Goal: Information Seeking & Learning: Learn about a topic

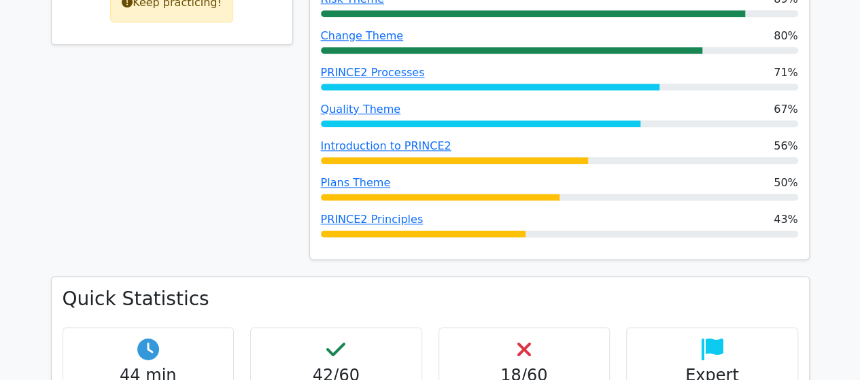
scroll to position [754, 0]
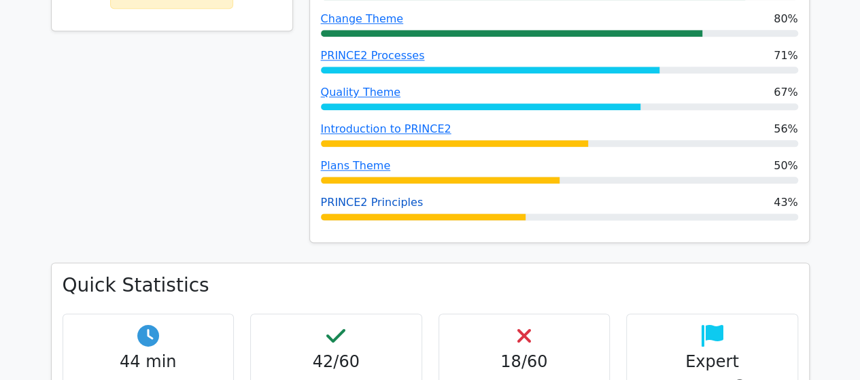
click at [354, 196] on link "PRINCE2 Principles" at bounding box center [372, 202] width 103 height 13
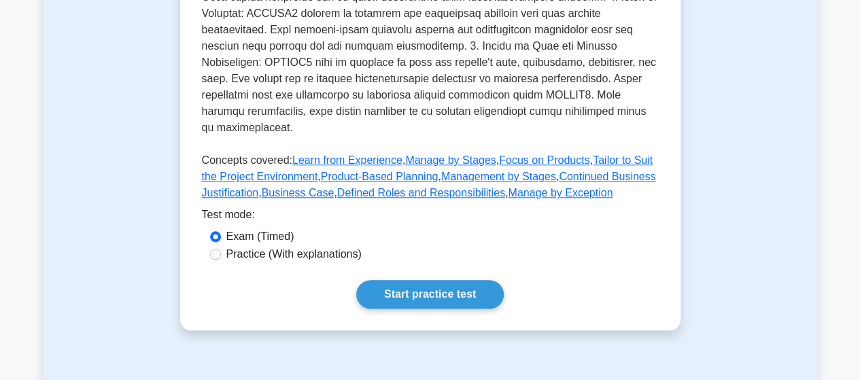
scroll to position [587, 0]
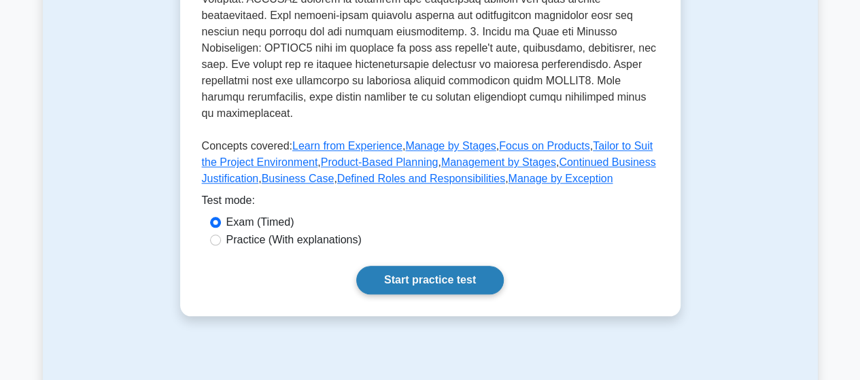
click at [424, 266] on link "Start practice test" at bounding box center [429, 280] width 147 height 29
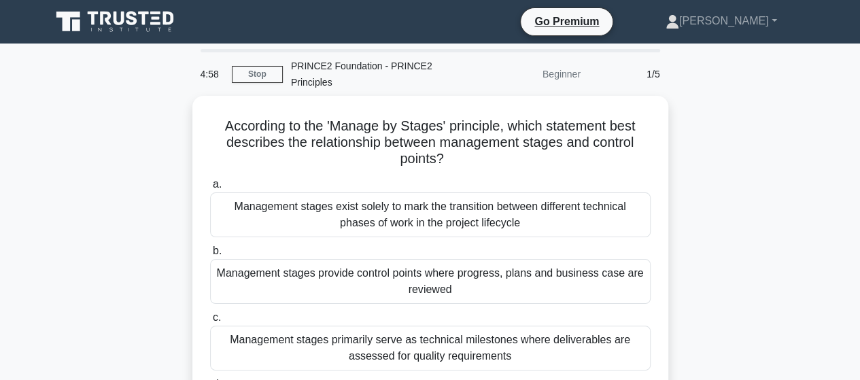
click at [744, 234] on div "According to the 'Manage by Stages' principle, which statement best describes t…" at bounding box center [430, 284] width 775 height 376
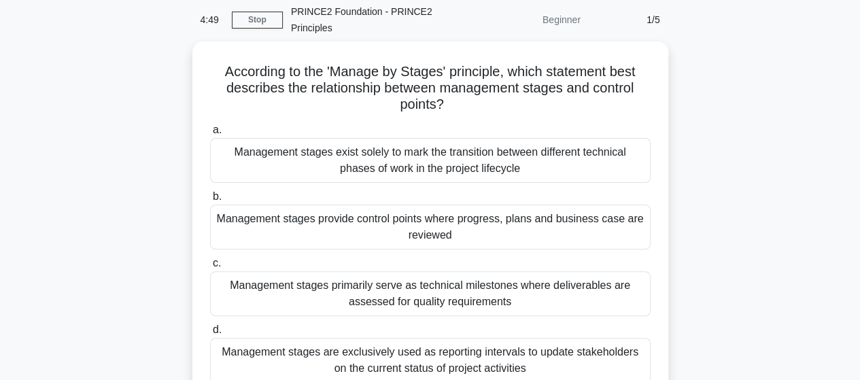
scroll to position [82, 0]
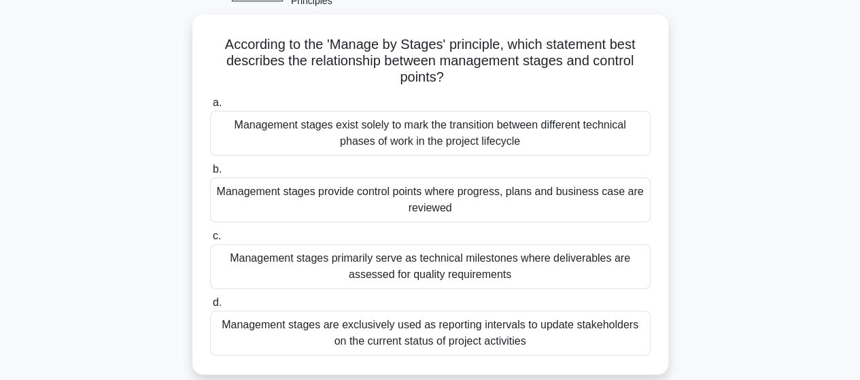
click at [744, 234] on div "According to the 'Manage by Stages' principle, which statement best describes t…" at bounding box center [430, 202] width 775 height 376
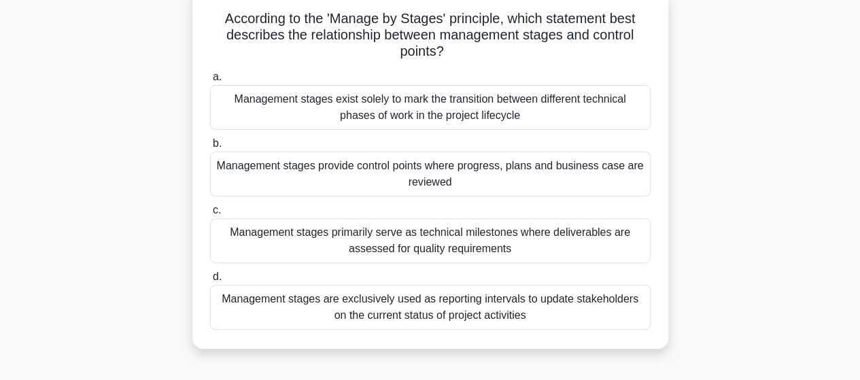
scroll to position [109, 0]
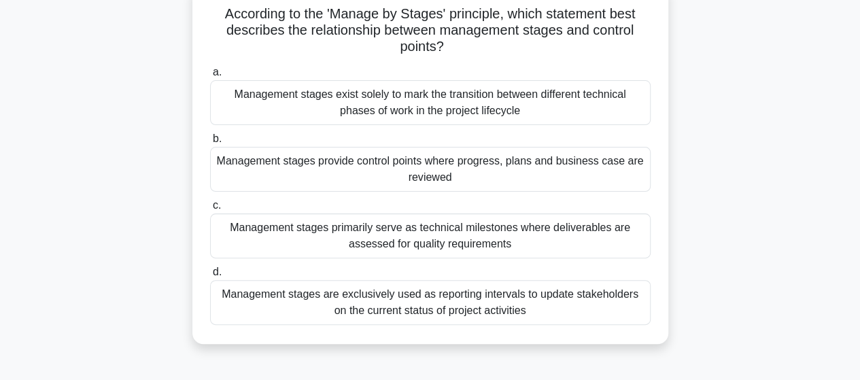
click at [562, 175] on div "Management stages provide control points where progress, plans and business cas…" at bounding box center [430, 169] width 440 height 45
click at [210, 143] on input "b. Management stages provide control points where progress, plans and business …" at bounding box center [210, 139] width 0 height 9
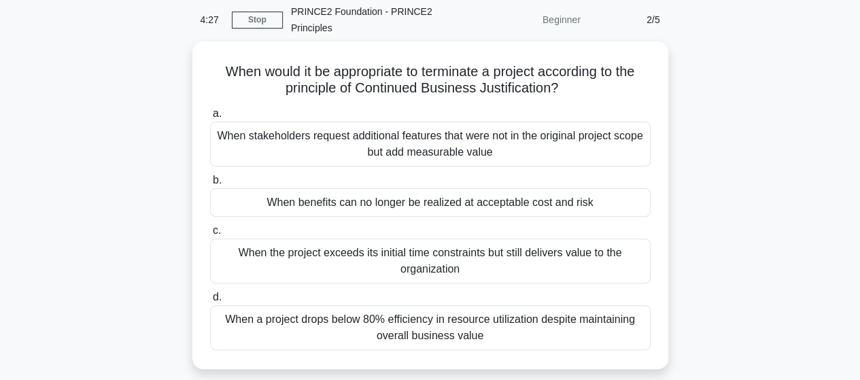
scroll to position [82, 0]
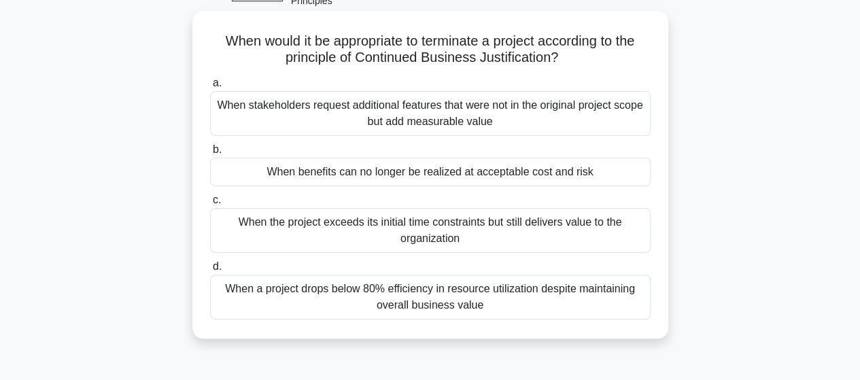
click at [531, 175] on div "When benefits can no longer be realized at acceptable cost and risk" at bounding box center [430, 172] width 440 height 29
click at [210, 154] on input "b. When benefits can no longer be realized at acceptable cost and risk" at bounding box center [210, 149] width 0 height 9
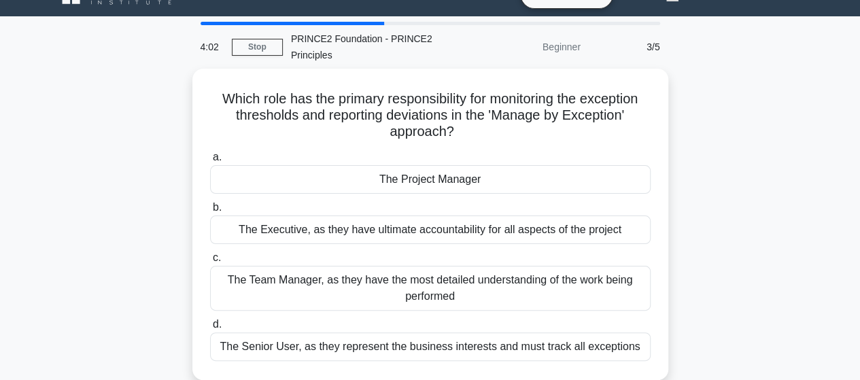
scroll to position [54, 0]
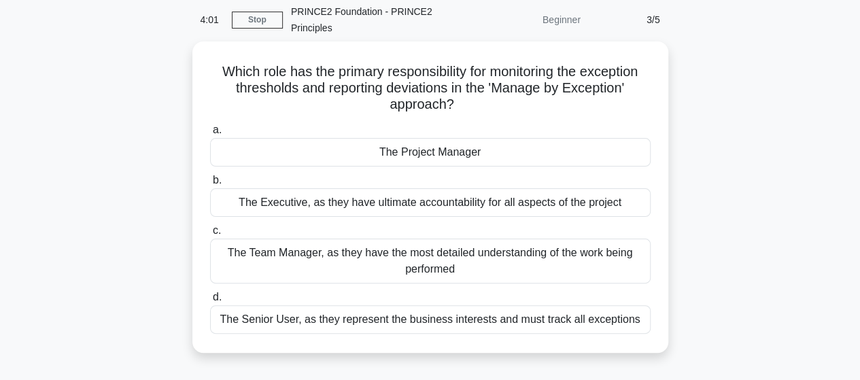
click at [531, 175] on label "b. The Executive, as they have ultimate accountability for all aspects of the p…" at bounding box center [430, 194] width 440 height 45
click at [210, 176] on input "b. The Executive, as they have ultimate accountability for all aspects of the p…" at bounding box center [210, 180] width 0 height 9
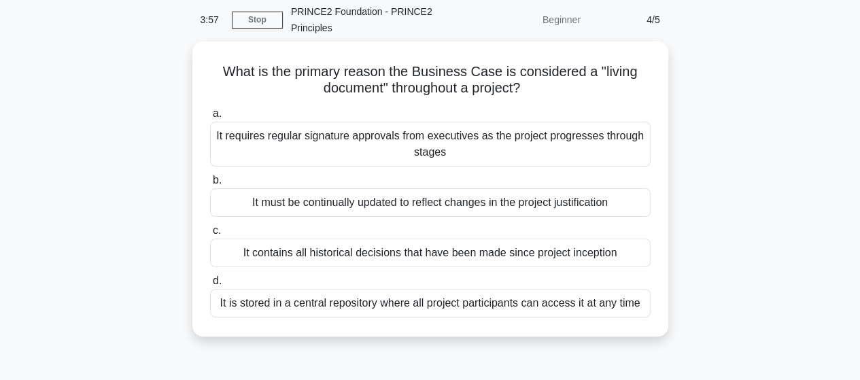
click at [531, 175] on div "a. It requires regular signature approvals from executives as the project progr…" at bounding box center [430, 211] width 457 height 217
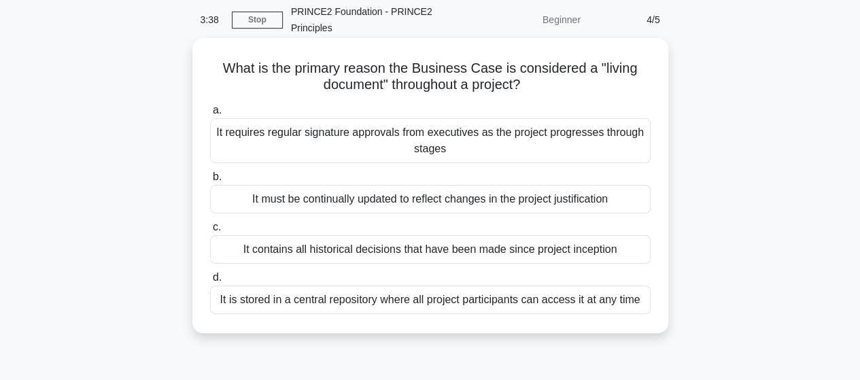
click at [504, 199] on div "It must be continually updated to reflect changes in the project justification" at bounding box center [430, 199] width 440 height 29
click at [210, 181] on input "b. It must be continually updated to reflect changes in the project justificati…" at bounding box center [210, 177] width 0 height 9
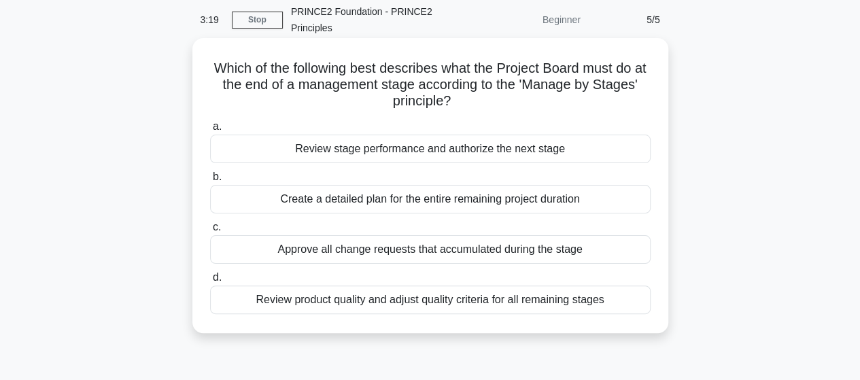
click at [485, 158] on div "Review stage performance and authorize the next stage" at bounding box center [430, 149] width 440 height 29
click at [210, 131] on input "a. Review stage performance and authorize the next stage" at bounding box center [210, 126] width 0 height 9
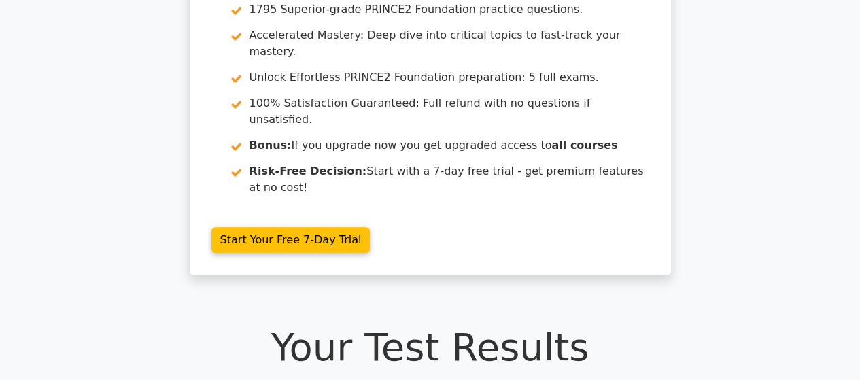
click at [370, 227] on link "Start Your Free 7-Day Trial" at bounding box center [290, 240] width 159 height 26
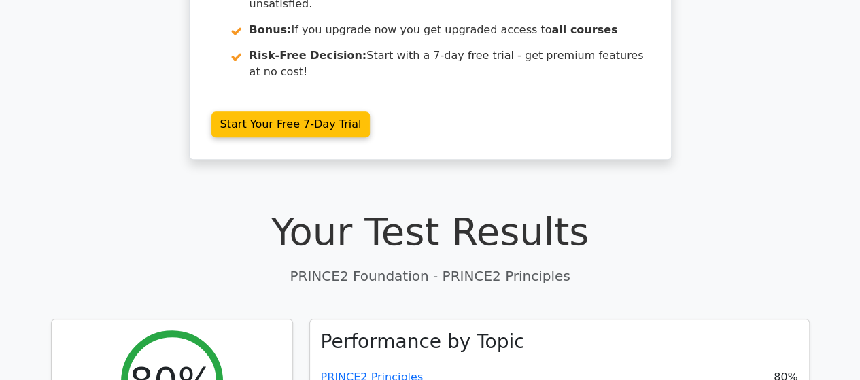
scroll to position [316, 0]
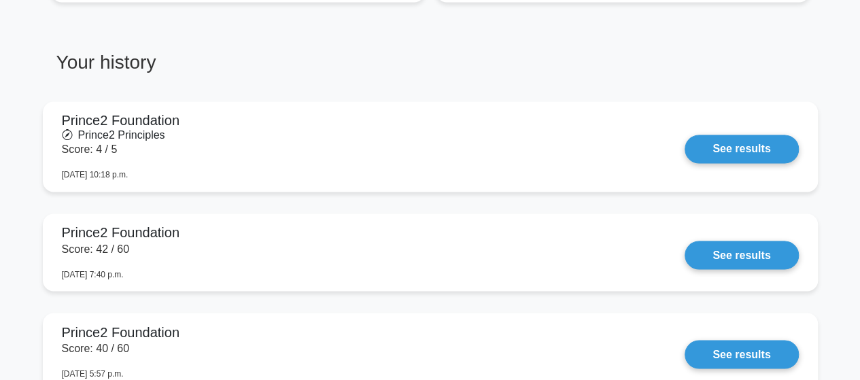
scroll to position [1042, 0]
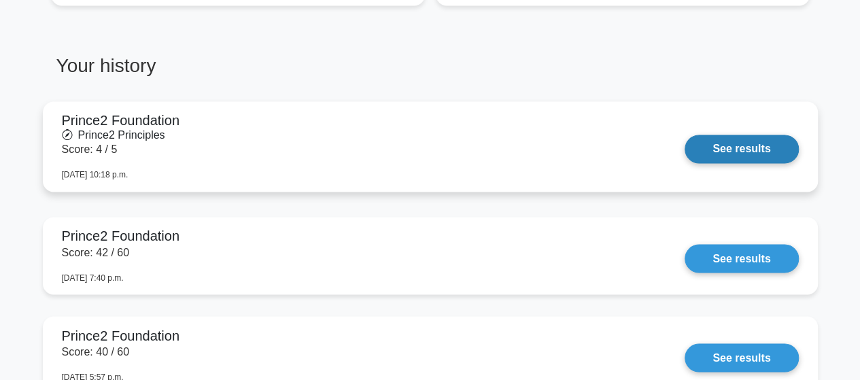
click at [739, 135] on link "See results" at bounding box center [740, 149] width 113 height 29
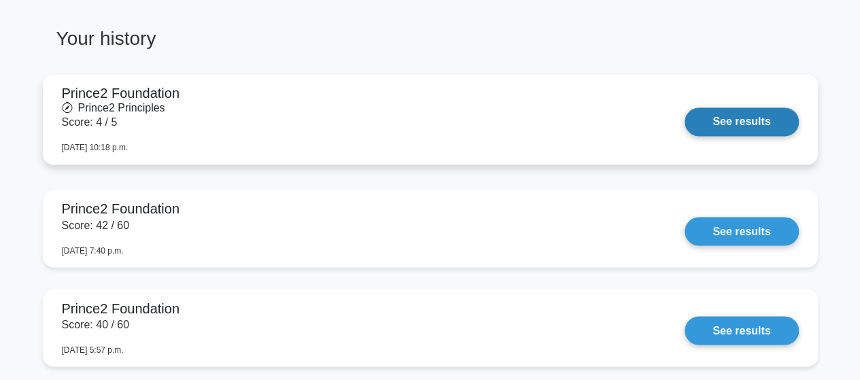
scroll to position [1096, 0]
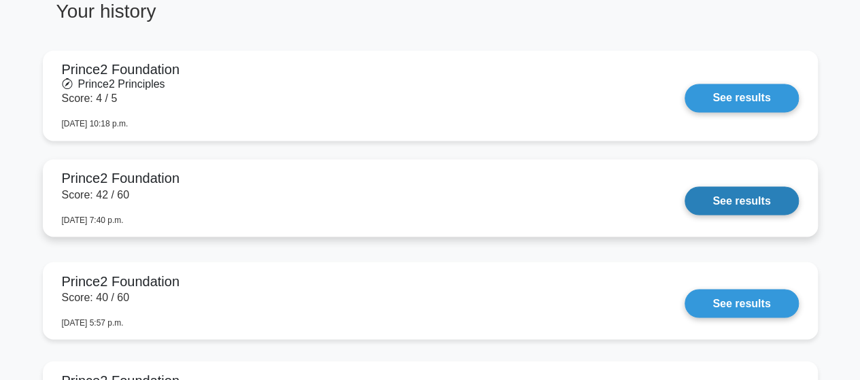
click at [746, 186] on link "See results" at bounding box center [740, 200] width 113 height 29
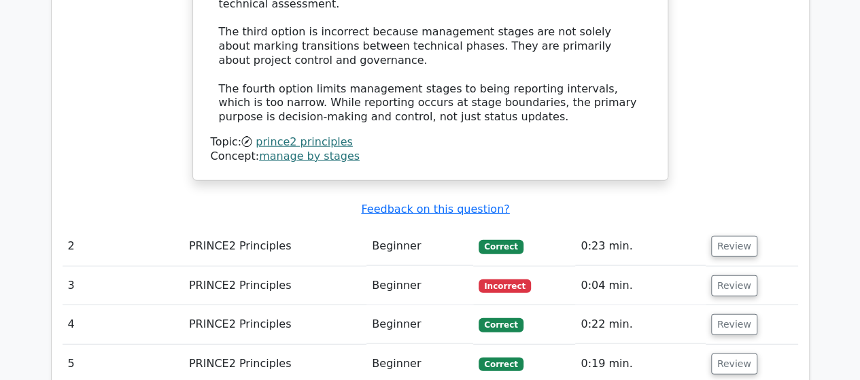
scroll to position [1740, 0]
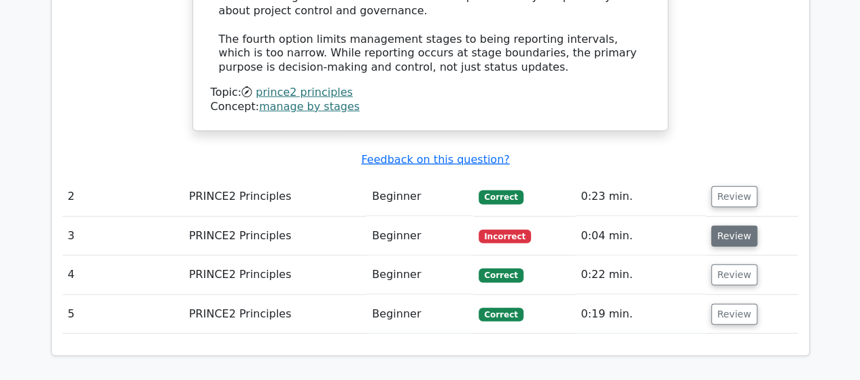
click at [718, 226] on button "Review" at bounding box center [734, 236] width 46 height 21
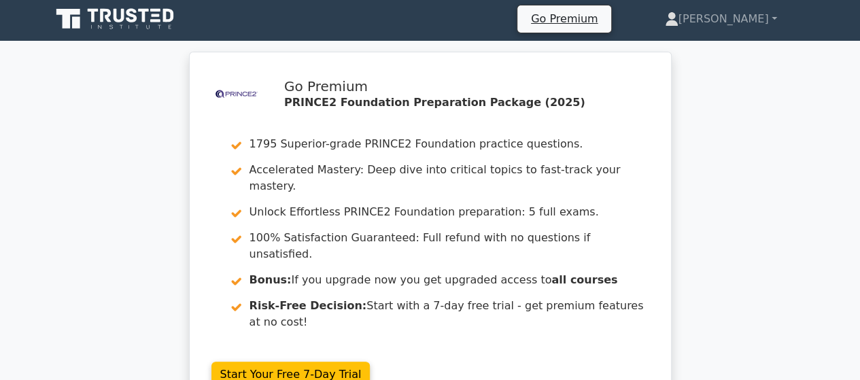
scroll to position [0, 0]
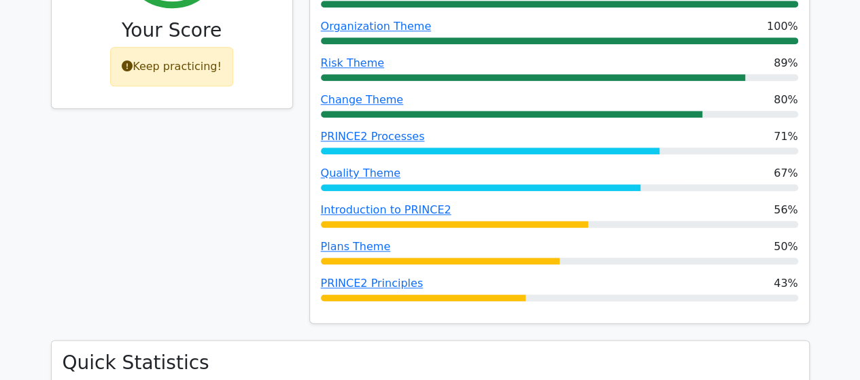
scroll to position [680, 0]
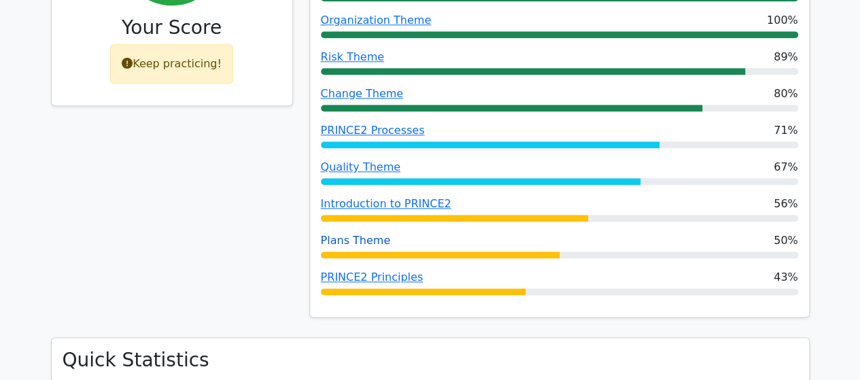
click at [343, 234] on link "Plans Theme" at bounding box center [356, 240] width 70 height 13
click at [368, 160] on link "Quality Theme" at bounding box center [361, 166] width 80 height 13
click at [363, 124] on link "PRINCE2 Processes" at bounding box center [373, 130] width 104 height 13
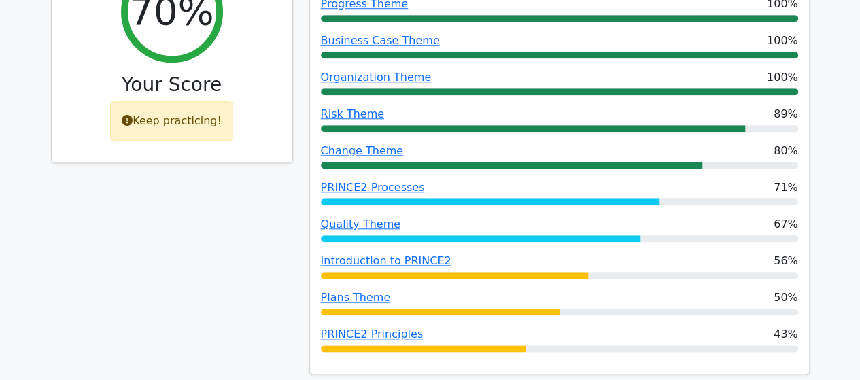
scroll to position [625, 0]
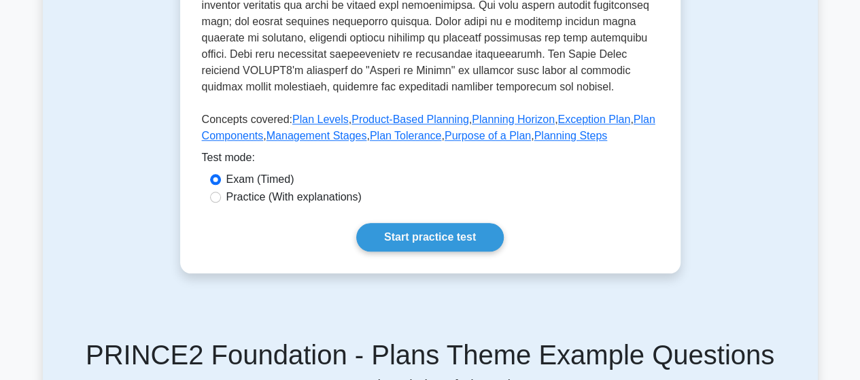
scroll to position [571, 0]
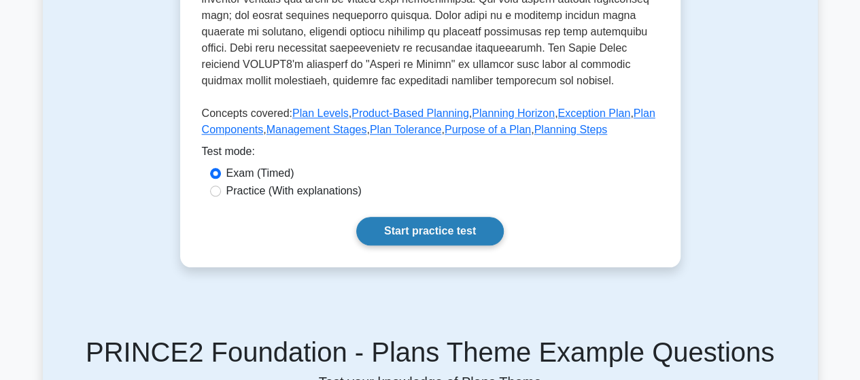
click at [459, 225] on link "Start practice test" at bounding box center [429, 231] width 147 height 29
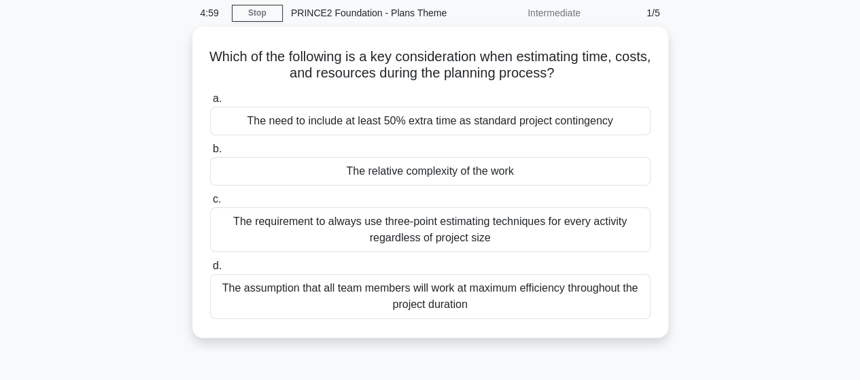
scroll to position [54, 0]
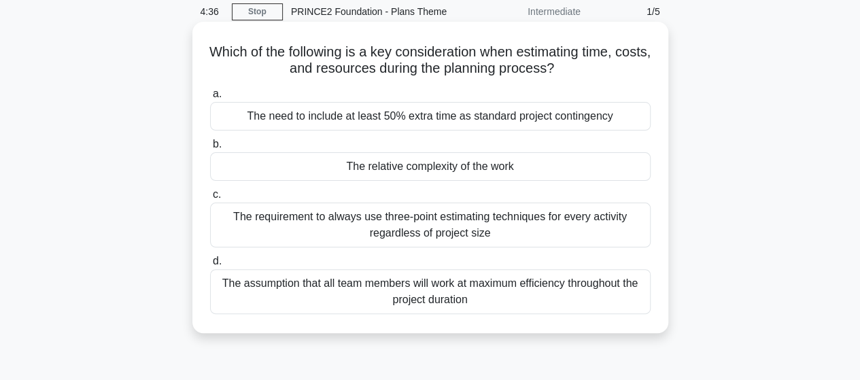
click at [401, 168] on div "The relative complexity of the work" at bounding box center [430, 166] width 440 height 29
click at [210, 149] on input "b. The relative complexity of the work" at bounding box center [210, 144] width 0 height 9
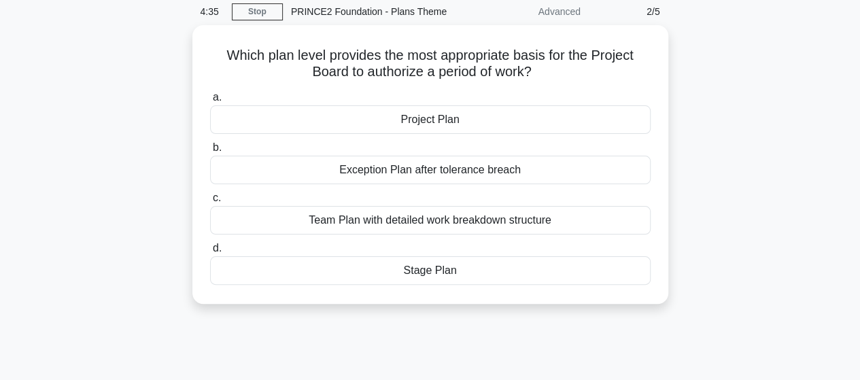
scroll to position [0, 0]
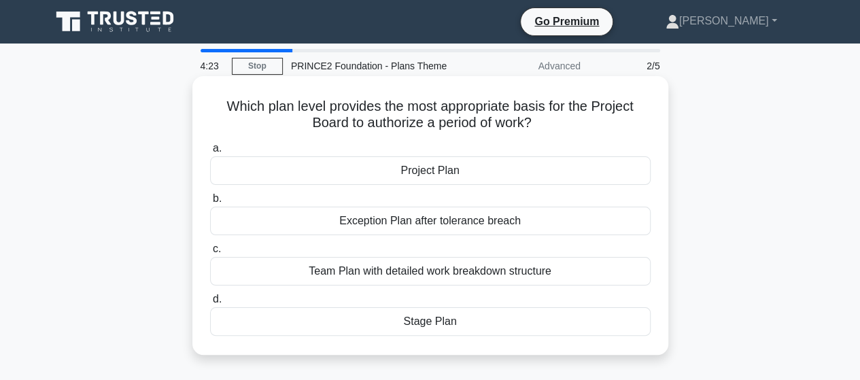
click at [406, 321] on div "Stage Plan" at bounding box center [430, 321] width 440 height 29
click at [210, 304] on input "d. Stage Plan" at bounding box center [210, 299] width 0 height 9
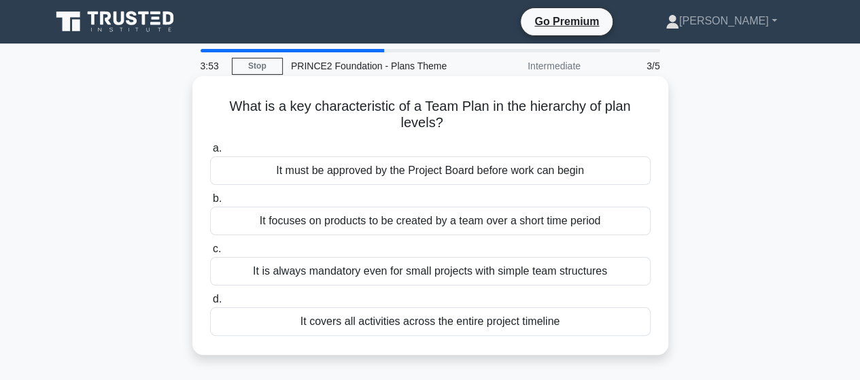
click at [385, 222] on div "It focuses on products to be created by a team over a short time period" at bounding box center [430, 221] width 440 height 29
click at [210, 203] on input "b. It focuses on products to be created by a team over a short time period" at bounding box center [210, 198] width 0 height 9
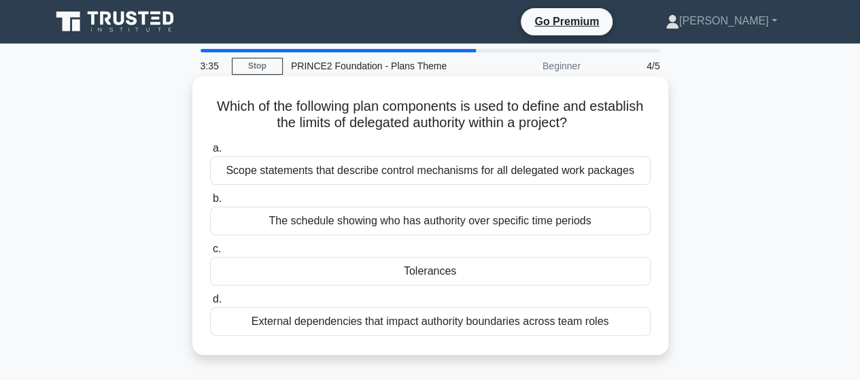
click at [409, 271] on div "Tolerances" at bounding box center [430, 271] width 440 height 29
click at [210, 253] on input "c. Tolerances" at bounding box center [210, 249] width 0 height 9
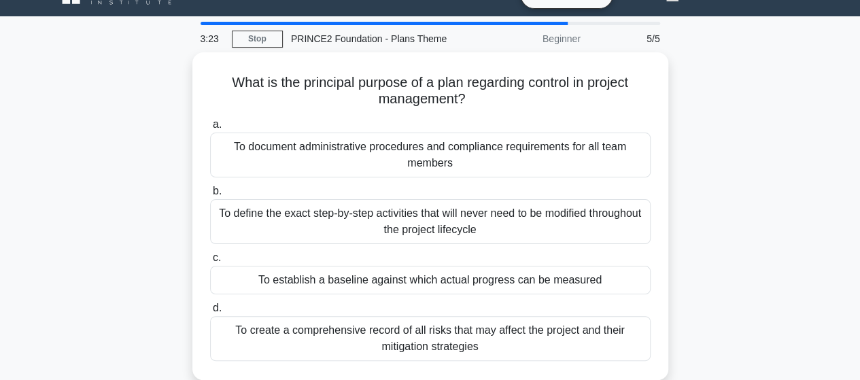
scroll to position [54, 0]
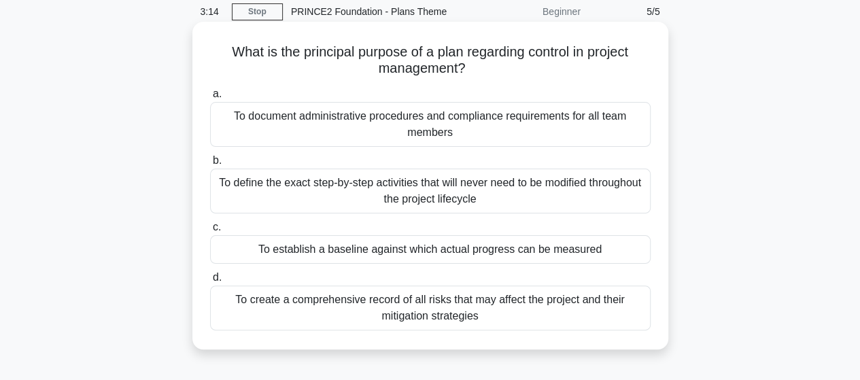
click at [380, 251] on div "To establish a baseline against which actual progress can be measured" at bounding box center [430, 249] width 440 height 29
click at [210, 232] on input "c. To establish a baseline against which actual progress can be measured" at bounding box center [210, 227] width 0 height 9
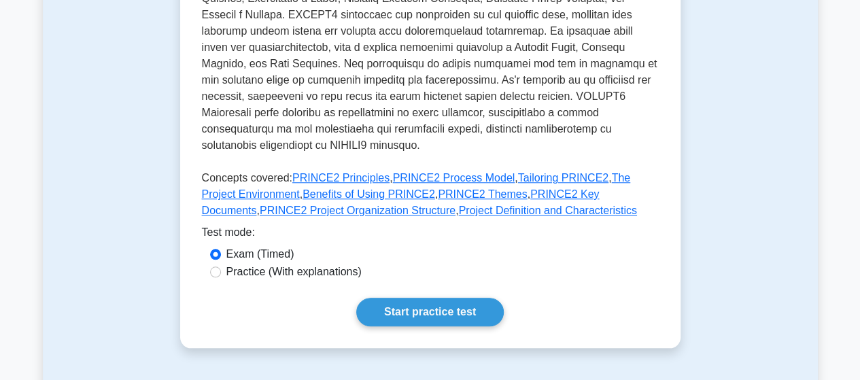
scroll to position [571, 0]
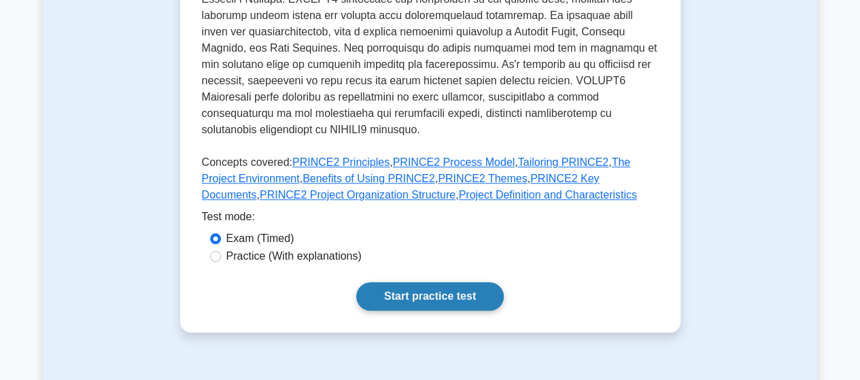
click at [394, 282] on link "Start practice test" at bounding box center [429, 296] width 147 height 29
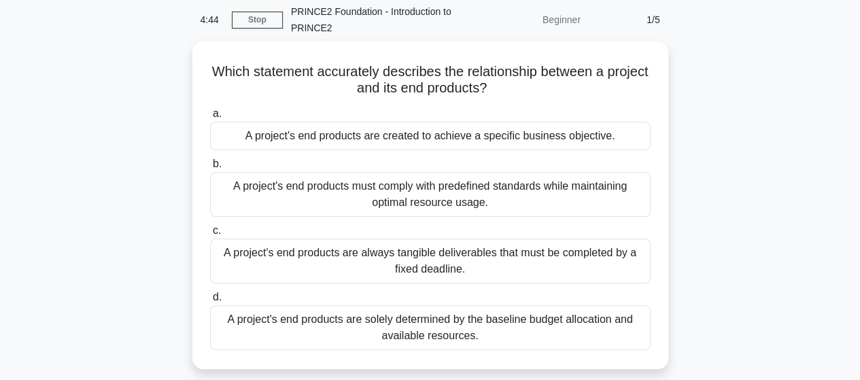
scroll to position [82, 0]
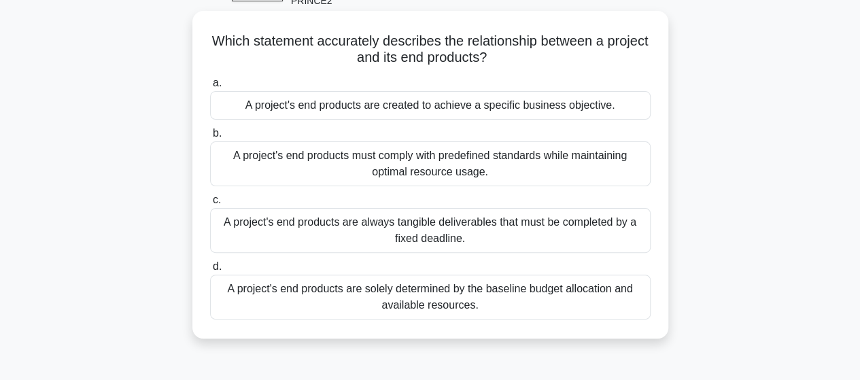
click at [401, 112] on div "A project's end products are created to achieve a specific business objective." at bounding box center [430, 105] width 440 height 29
click at [210, 88] on input "a. A project's end products are created to achieve a specific business objectiv…" at bounding box center [210, 83] width 0 height 9
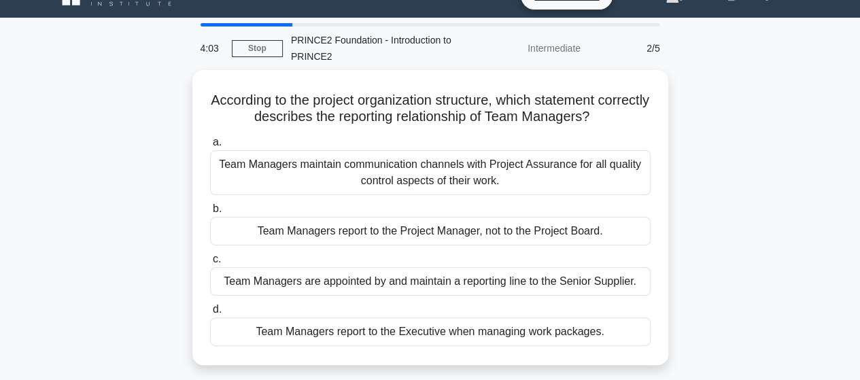
scroll to position [27, 0]
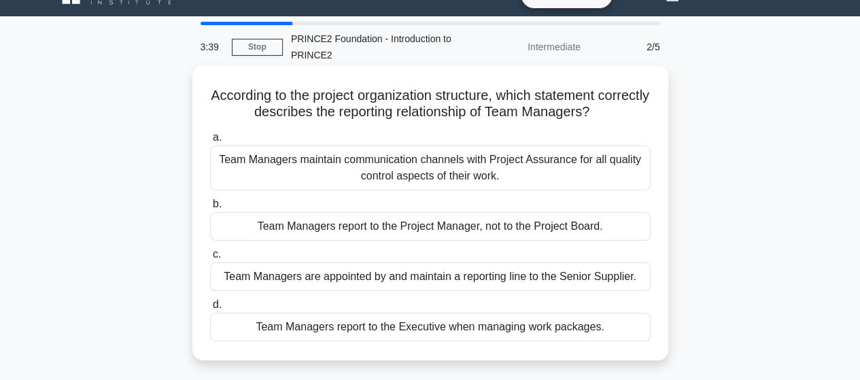
click at [419, 224] on div "Team Managers report to the Project Manager, not to the Project Board." at bounding box center [430, 226] width 440 height 29
click at [210, 209] on input "b. Team Managers report to the Project Manager, not to the Project Board." at bounding box center [210, 204] width 0 height 9
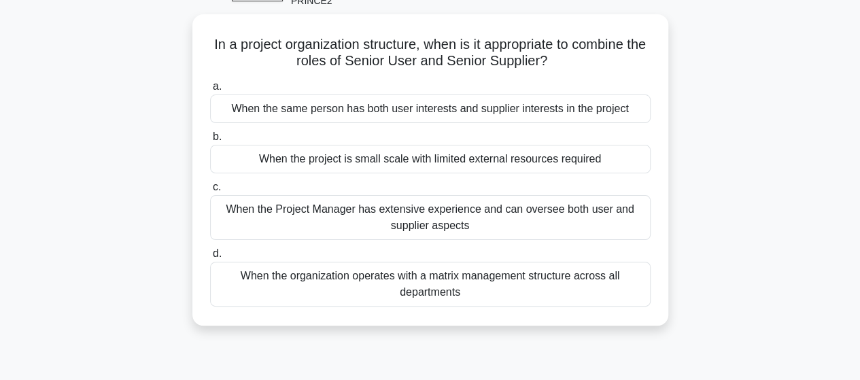
scroll to position [54, 0]
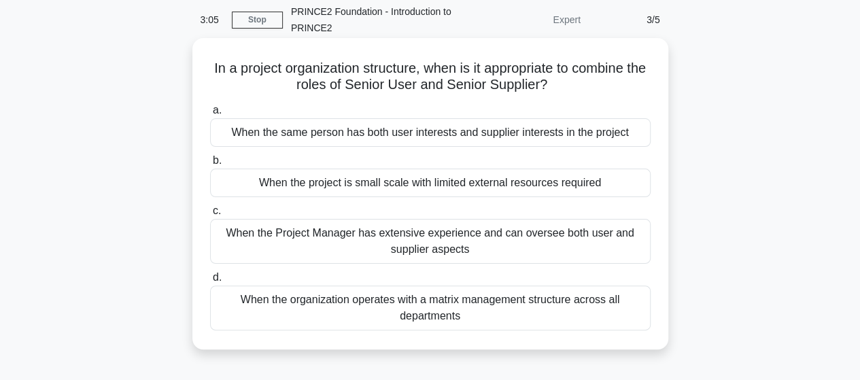
click at [425, 137] on div "When the same person has both user interests and supplier interests in the proj…" at bounding box center [430, 132] width 440 height 29
click at [210, 115] on input "a. When the same person has both user interests and supplier interests in the p…" at bounding box center [210, 110] width 0 height 9
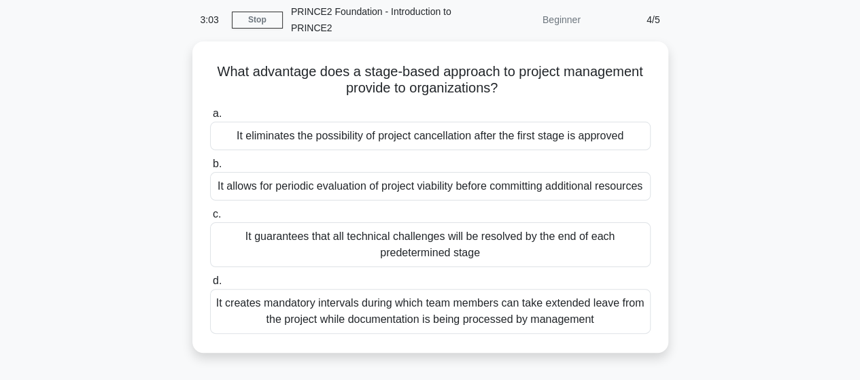
scroll to position [82, 0]
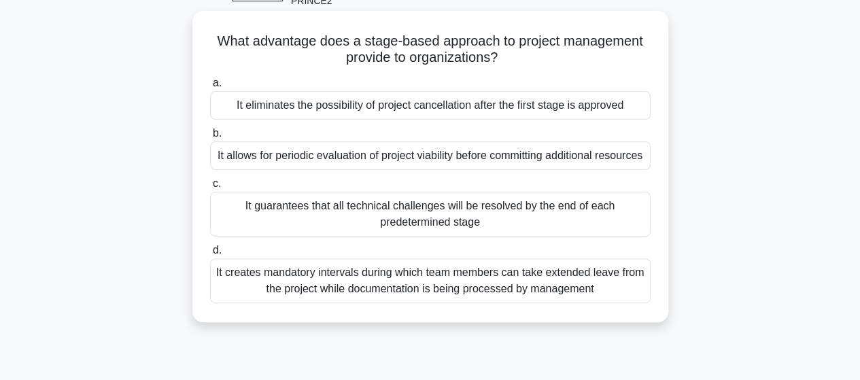
click at [403, 169] on div "It allows for periodic evaluation of project viability before committing additi…" at bounding box center [430, 155] width 440 height 29
click at [210, 138] on input "b. It allows for periodic evaluation of project viability before committing add…" at bounding box center [210, 133] width 0 height 9
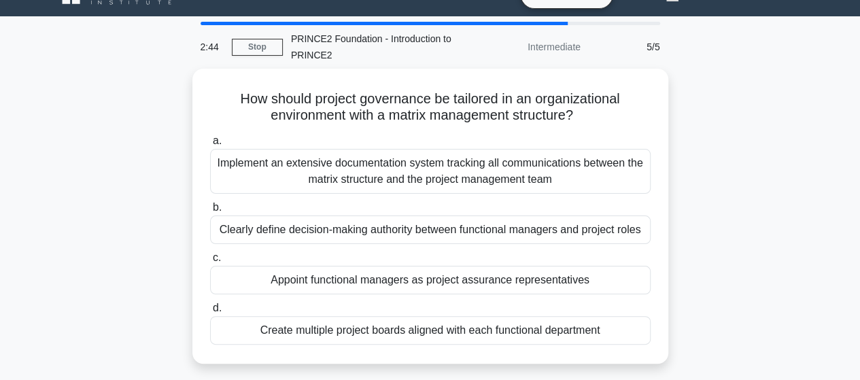
scroll to position [54, 0]
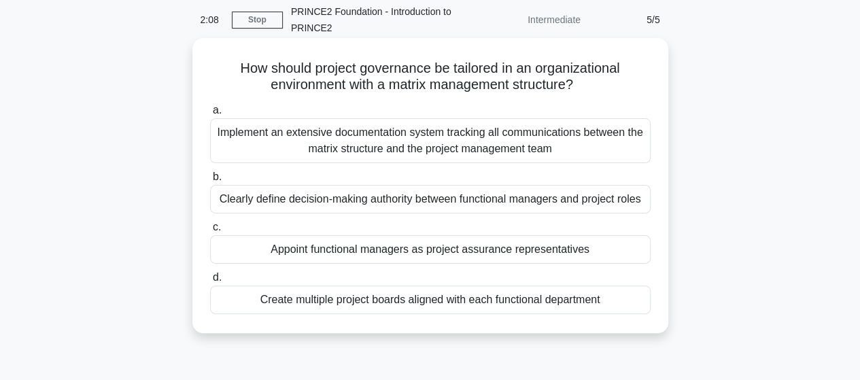
click at [370, 203] on div "Clearly define decision-making authority between functional managers and projec…" at bounding box center [430, 199] width 440 height 29
click at [210, 181] on input "b. Clearly define decision-making authority between functional managers and pro…" at bounding box center [210, 177] width 0 height 9
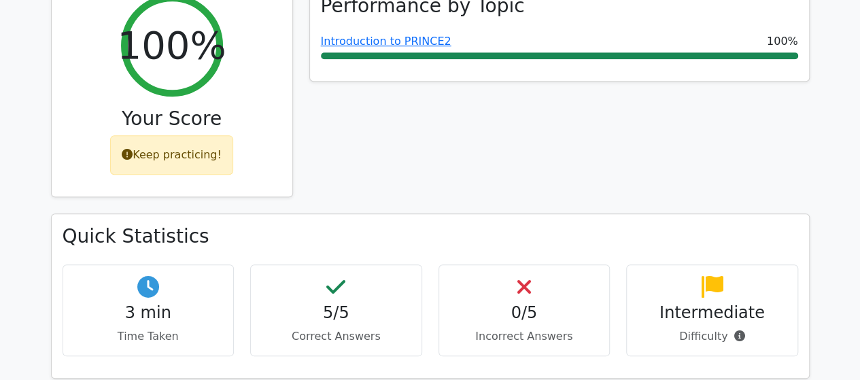
scroll to position [625, 0]
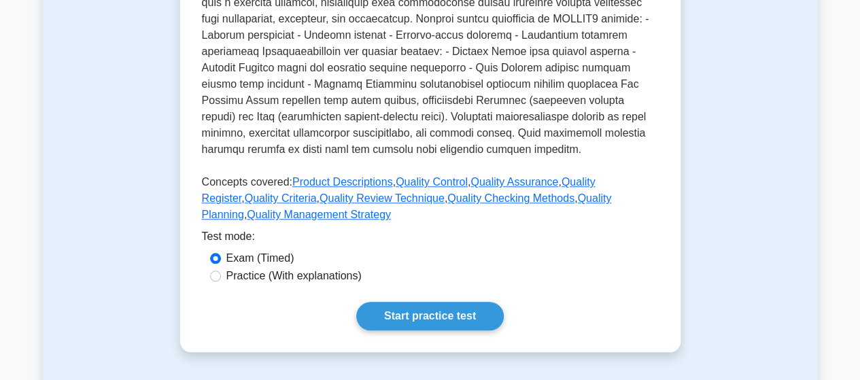
scroll to position [544, 0]
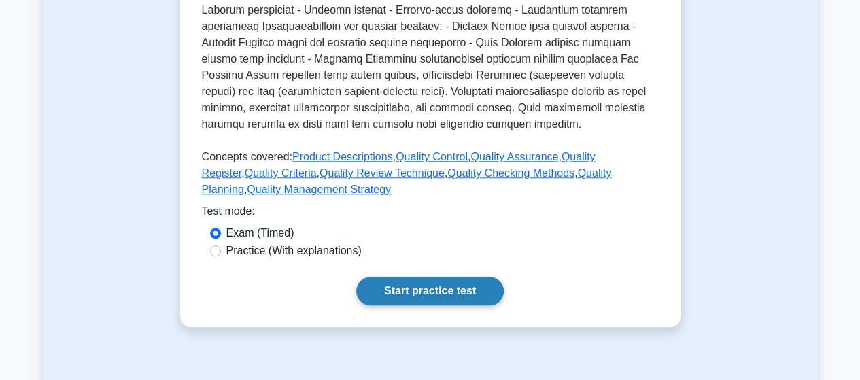
click at [396, 290] on link "Start practice test" at bounding box center [429, 291] width 147 height 29
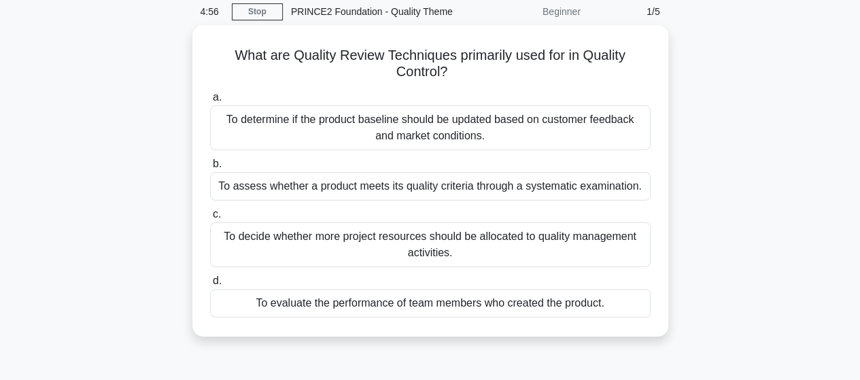
scroll to position [82, 0]
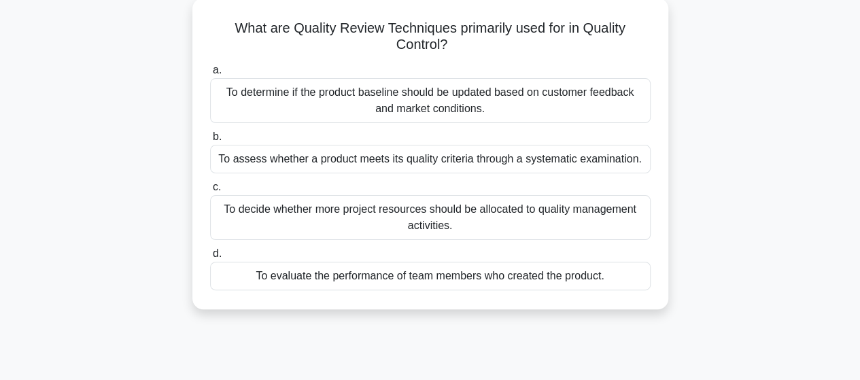
click at [143, 249] on div "What are Quality Review Techniques primarily used for in Quality Control? .spin…" at bounding box center [430, 162] width 775 height 328
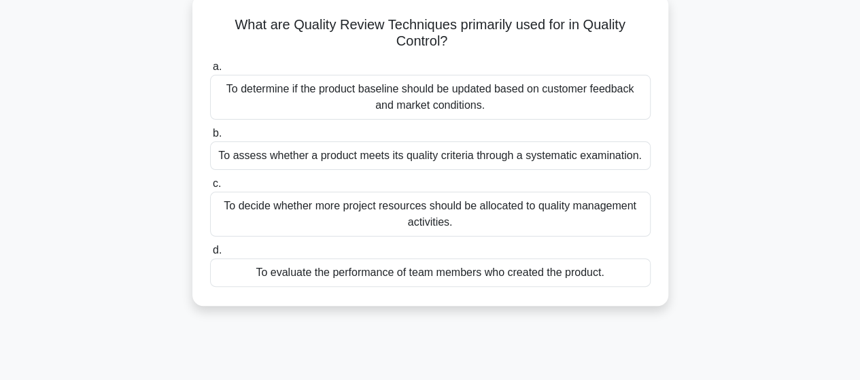
click at [313, 157] on div "To assess whether a product meets its quality criteria through a systematic exa…" at bounding box center [430, 155] width 440 height 29
click at [210, 138] on input "b. To assess whether a product meets its quality criteria through a systematic …" at bounding box center [210, 133] width 0 height 9
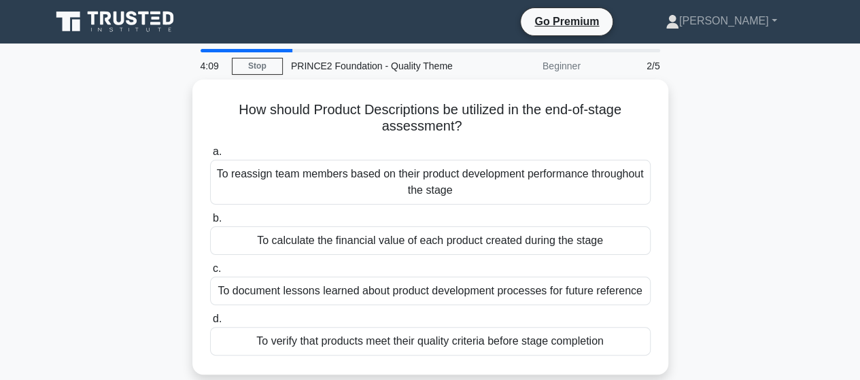
scroll to position [27, 0]
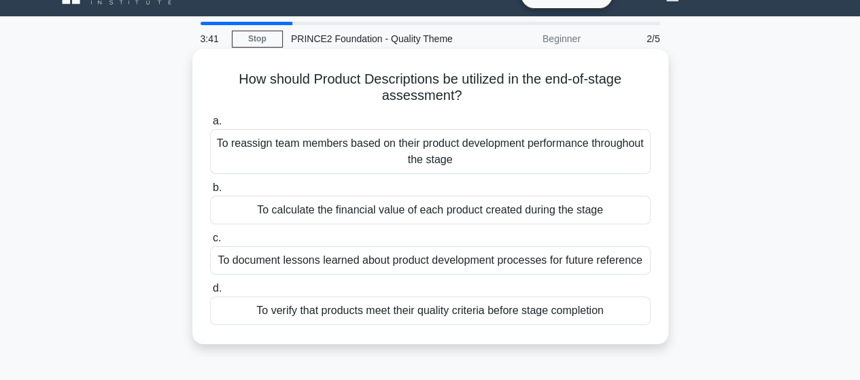
click at [321, 262] on div "To document lessons learned about product development processes for future refe…" at bounding box center [430, 260] width 440 height 29
click at [210, 243] on input "c. To document lessons learned about product development processes for future r…" at bounding box center [210, 238] width 0 height 9
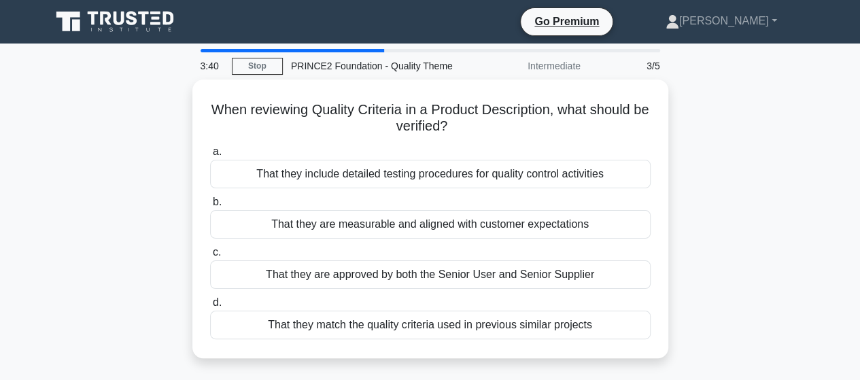
scroll to position [0, 0]
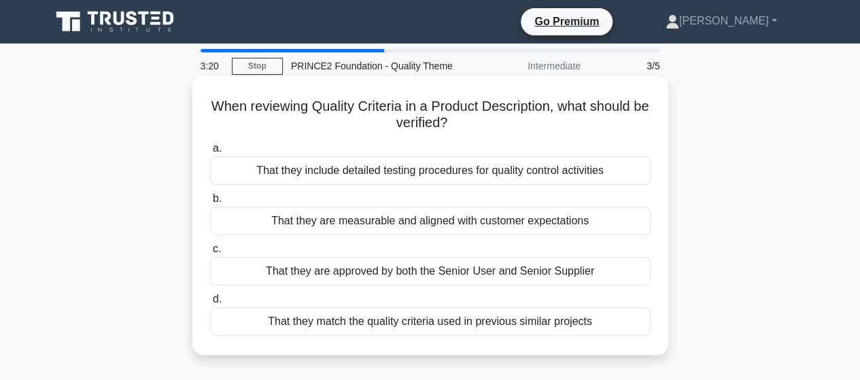
click at [320, 226] on div "That they are measurable and aligned with customer expectations" at bounding box center [430, 221] width 440 height 29
click at [210, 203] on input "b. That they are measurable and aligned with customer expectations" at bounding box center [210, 198] width 0 height 9
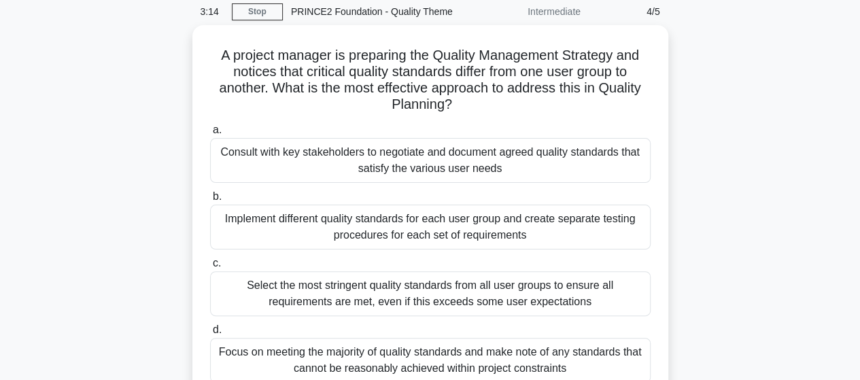
scroll to position [82, 0]
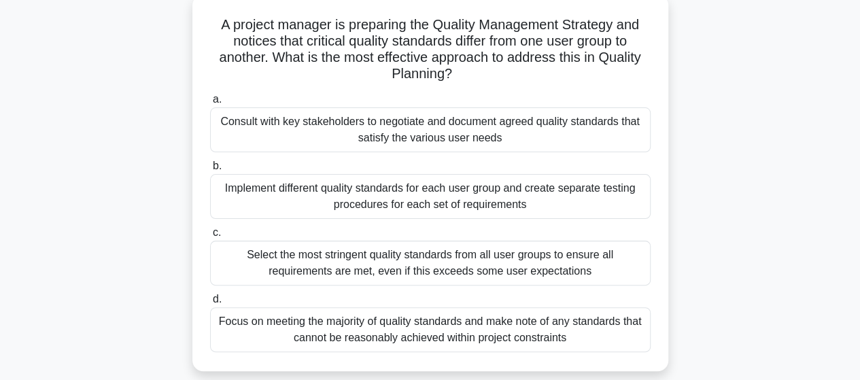
click at [291, 192] on div "Implement different quality standards for each user group and create separate t…" at bounding box center [430, 196] width 440 height 45
click at [210, 171] on input "b. Implement different quality standards for each user group and create separat…" at bounding box center [210, 166] width 0 height 9
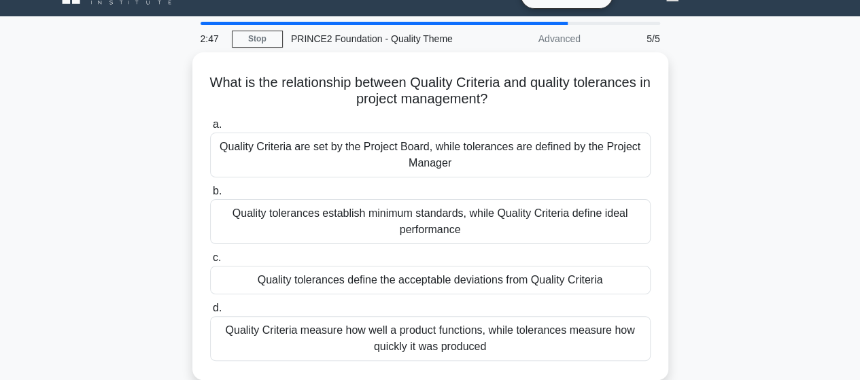
scroll to position [54, 0]
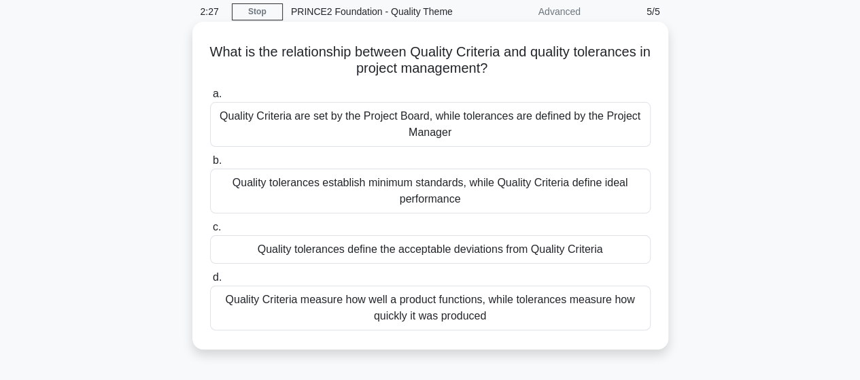
click at [328, 252] on div "Quality tolerances define the acceptable deviations from Quality Criteria" at bounding box center [430, 249] width 440 height 29
click at [210, 232] on input "c. Quality tolerances define the acceptable deviations from Quality Criteria" at bounding box center [210, 227] width 0 height 9
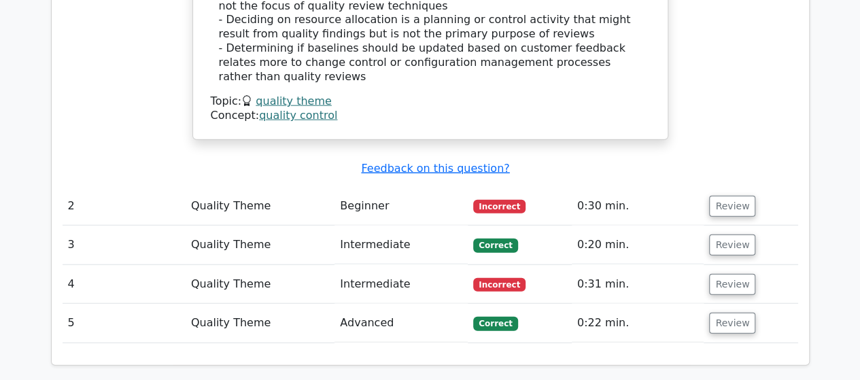
scroll to position [1549, 0]
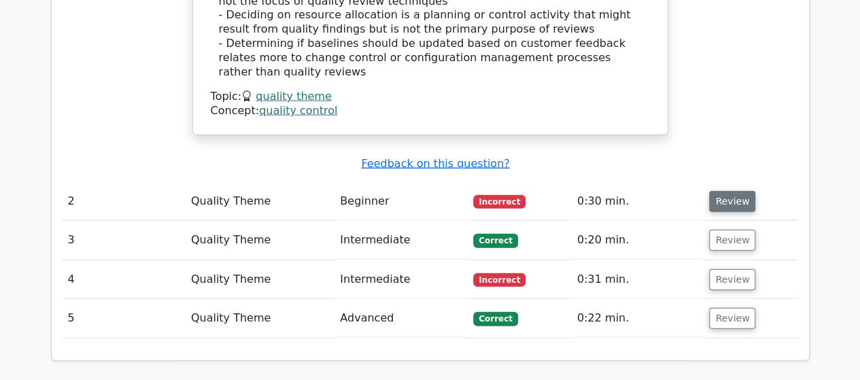
click at [720, 191] on button "Review" at bounding box center [732, 201] width 46 height 21
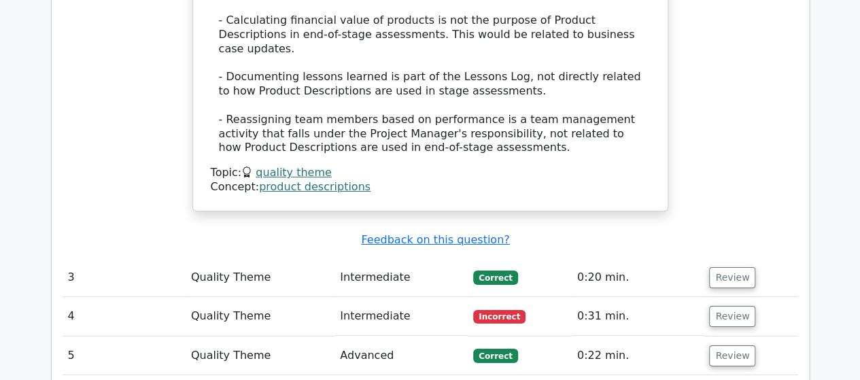
scroll to position [2283, 0]
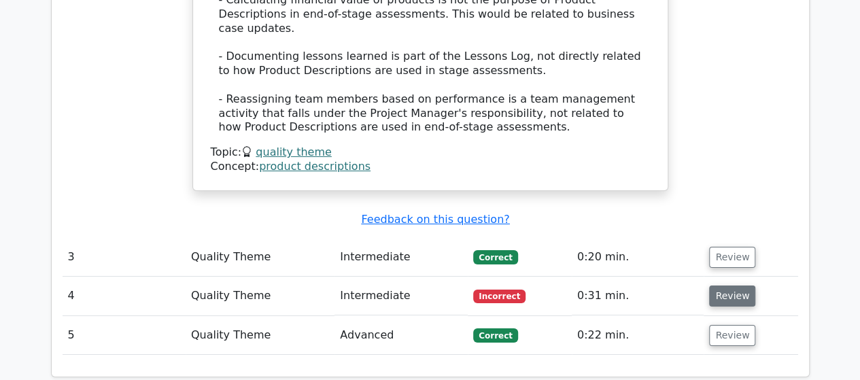
click at [722, 285] on button "Review" at bounding box center [732, 295] width 46 height 21
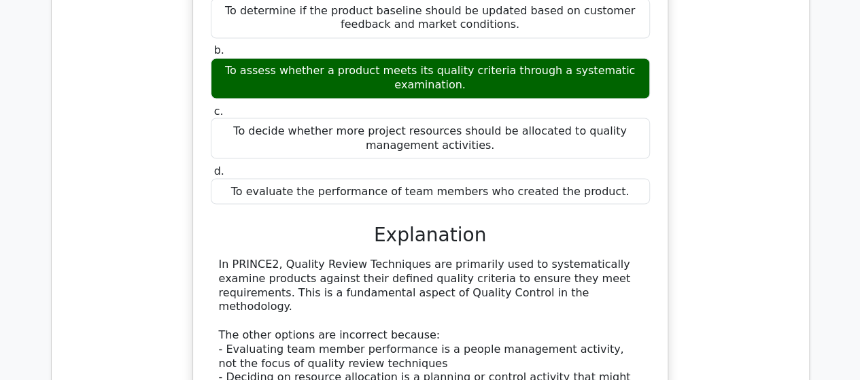
scroll to position [1169, 0]
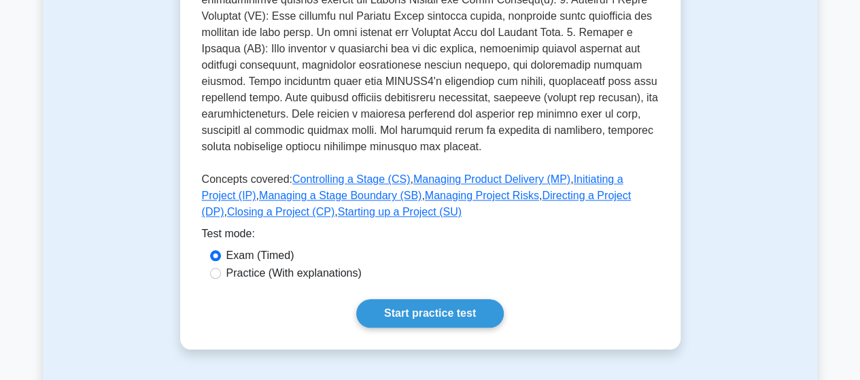
scroll to position [544, 0]
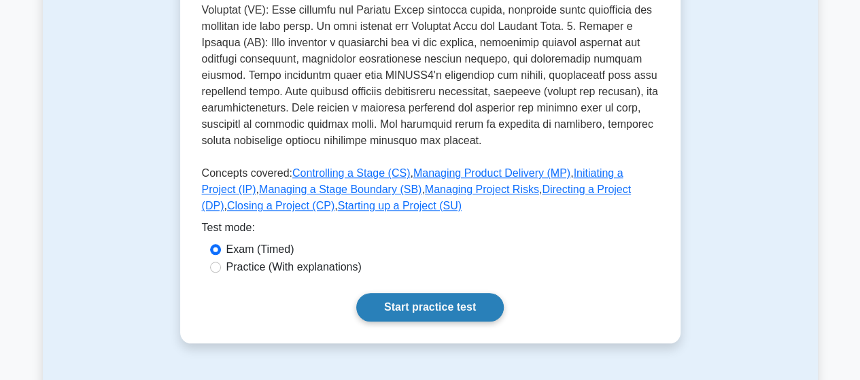
click at [413, 293] on link "Start practice test" at bounding box center [429, 307] width 147 height 29
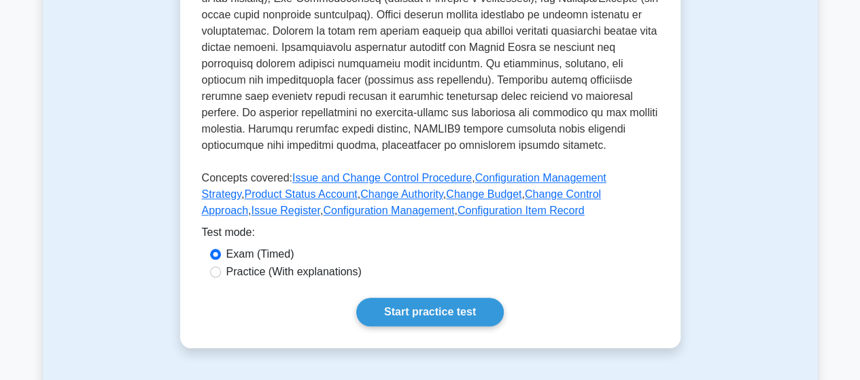
scroll to position [544, 0]
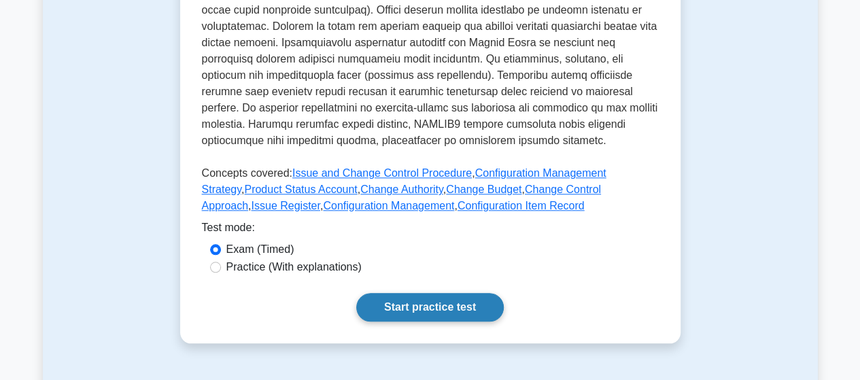
click at [449, 297] on link "Start practice test" at bounding box center [429, 307] width 147 height 29
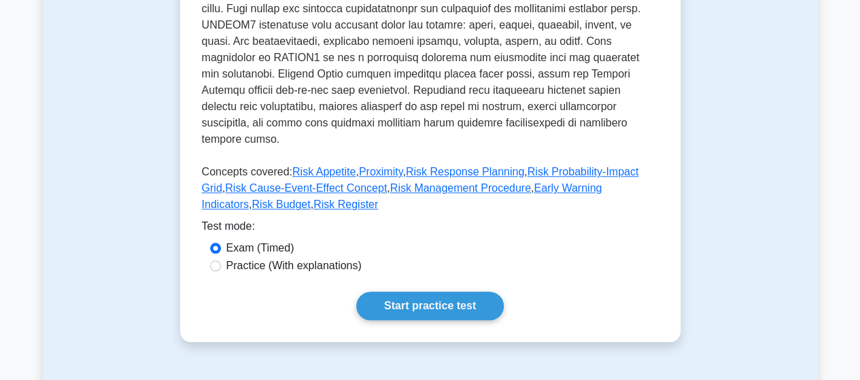
scroll to position [544, 0]
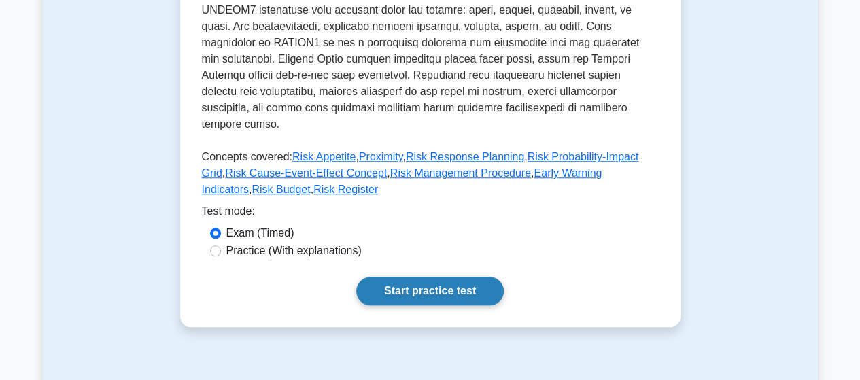
click at [410, 277] on link "Start practice test" at bounding box center [429, 291] width 147 height 29
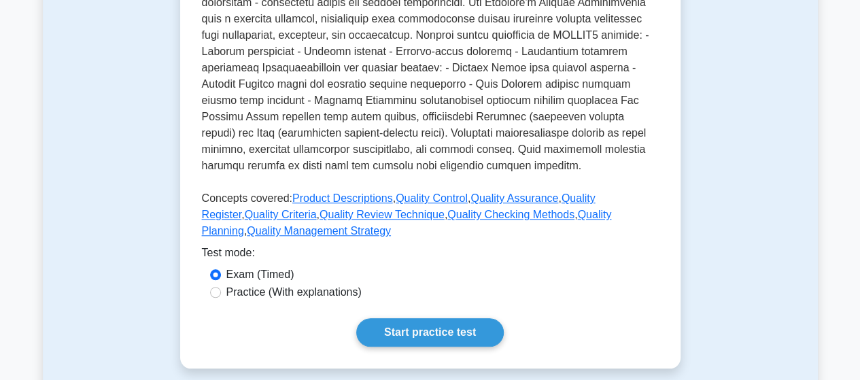
scroll to position [516, 0]
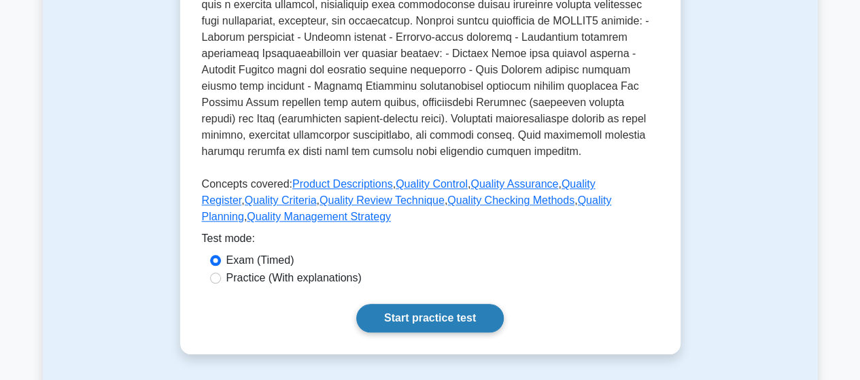
click at [406, 315] on link "Start practice test" at bounding box center [429, 318] width 147 height 29
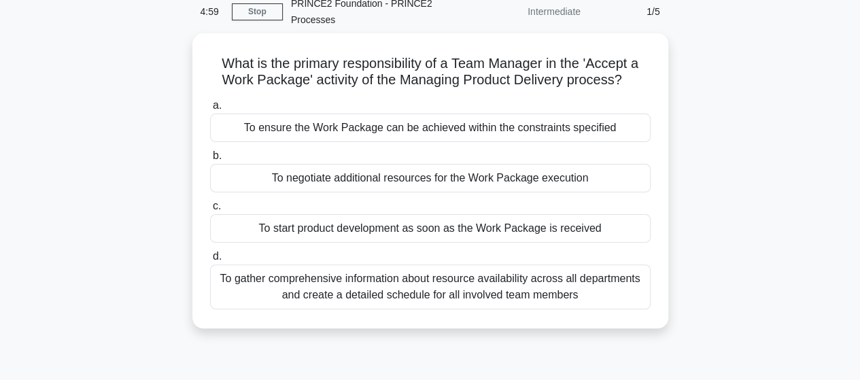
scroll to position [82, 0]
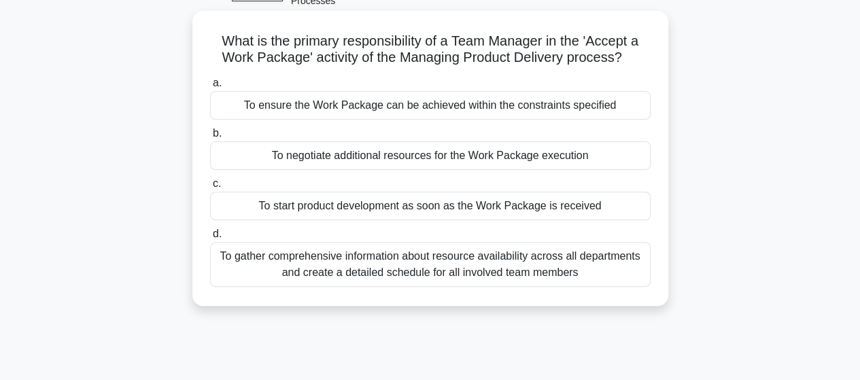
click at [472, 105] on div "To ensure the Work Package can be achieved within the constraints specified" at bounding box center [430, 105] width 440 height 29
click at [210, 88] on input "a. To ensure the Work Package can be achieved within the constraints specified" at bounding box center [210, 83] width 0 height 9
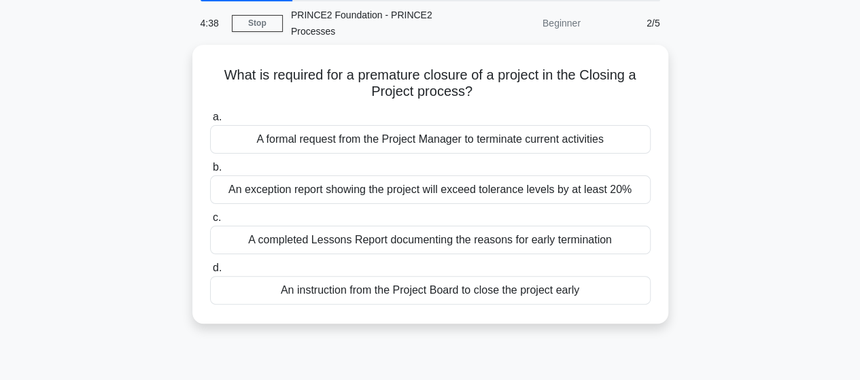
scroll to position [54, 0]
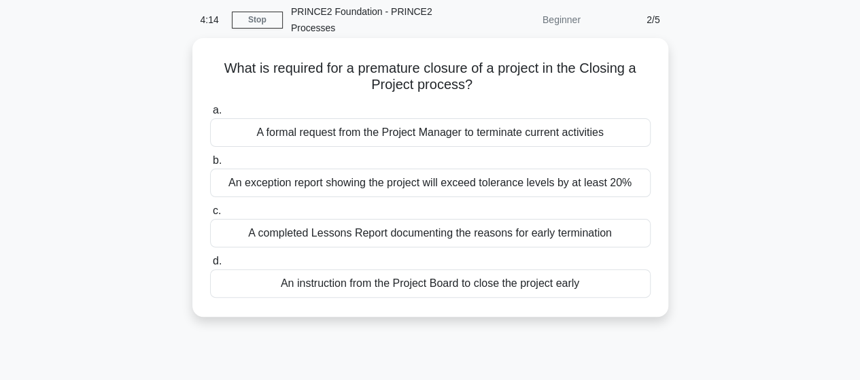
click at [424, 139] on div "A formal request from the Project Manager to terminate current activities" at bounding box center [430, 132] width 440 height 29
click at [210, 115] on input "a. A formal request from the Project Manager to terminate current activities" at bounding box center [210, 110] width 0 height 9
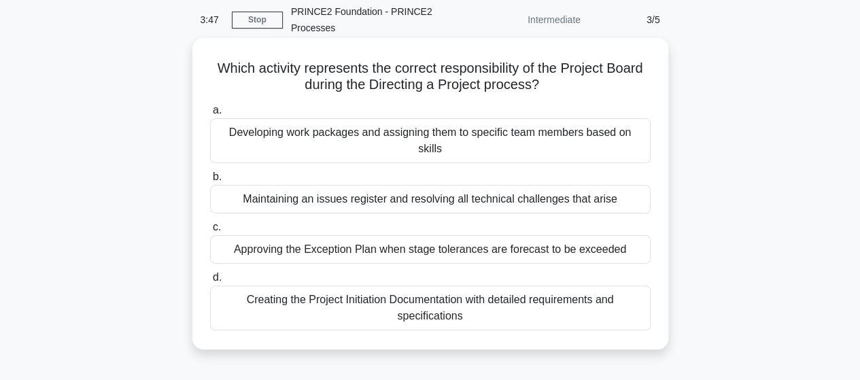
click at [437, 235] on div "Approving the Exception Plan when stage tolerances are forecast to be exceeded" at bounding box center [430, 249] width 440 height 29
click at [210, 230] on input "c. Approving the Exception Plan when stage tolerances are forecast to be exceed…" at bounding box center [210, 227] width 0 height 9
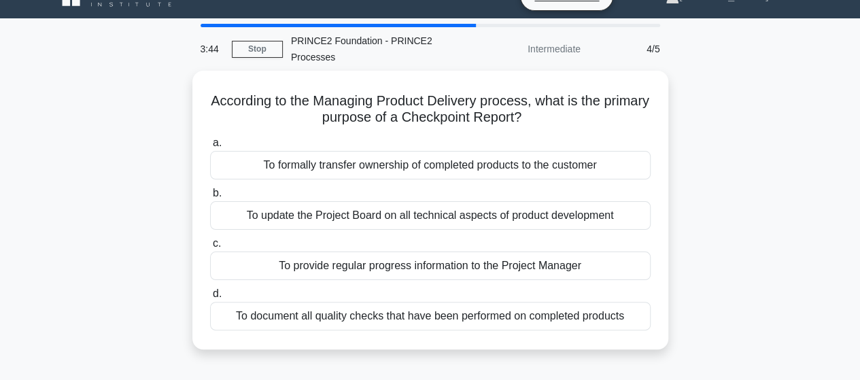
scroll to position [27, 0]
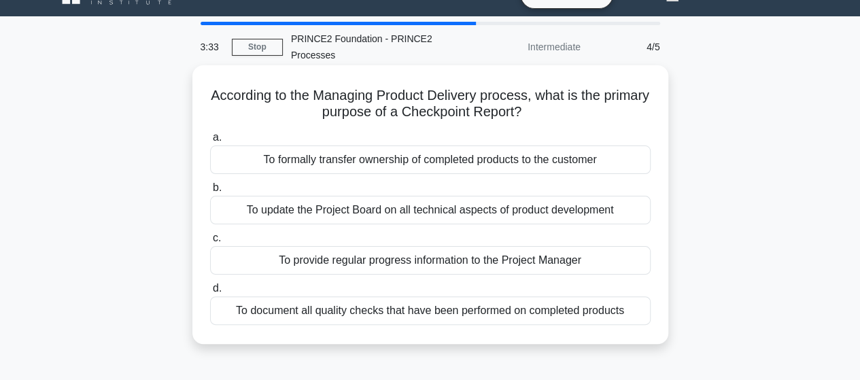
click at [439, 255] on div "To provide regular progress information to the Project Manager" at bounding box center [430, 260] width 440 height 29
click at [210, 243] on input "c. To provide regular progress information to the Project Manager" at bounding box center [210, 238] width 0 height 9
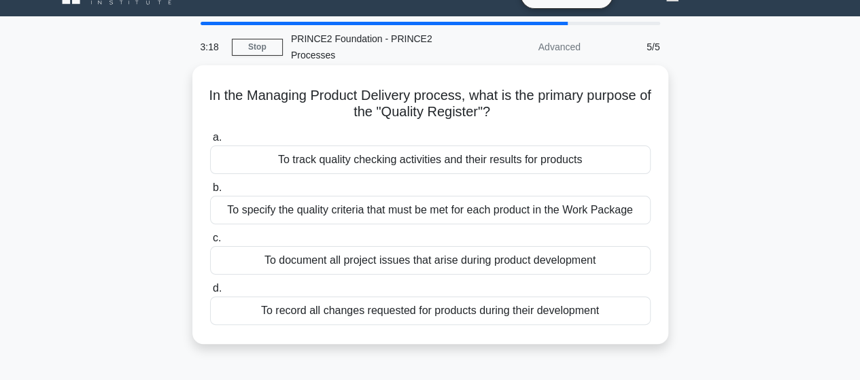
click at [436, 157] on div "To track quality checking activities and their results for products" at bounding box center [430, 159] width 440 height 29
click at [210, 142] on input "a. To track quality checking activities and their results for products" at bounding box center [210, 137] width 0 height 9
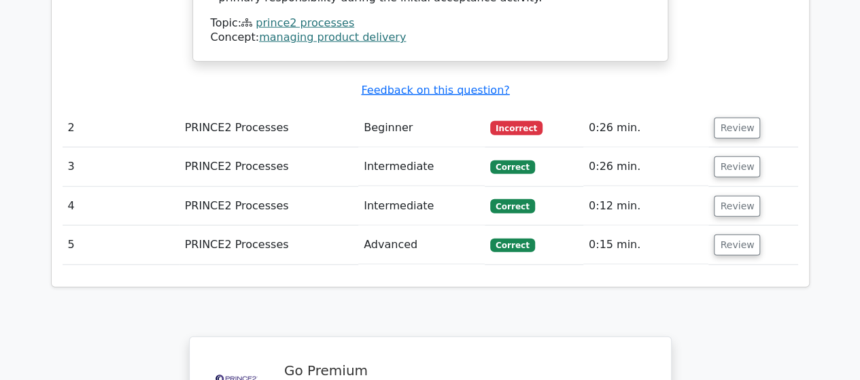
scroll to position [1658, 0]
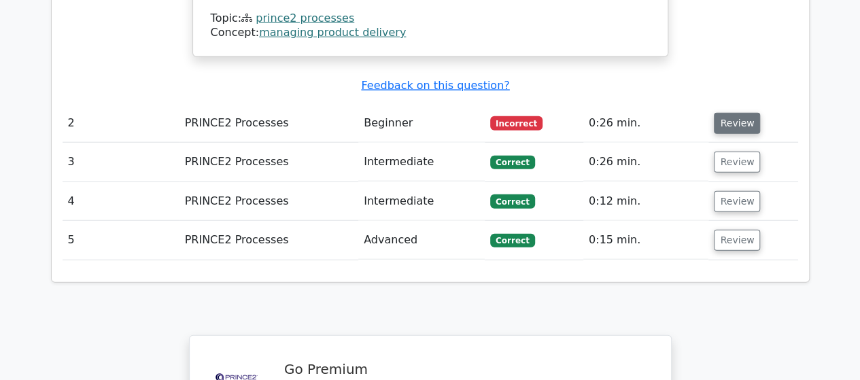
click at [726, 113] on button "Review" at bounding box center [737, 123] width 46 height 21
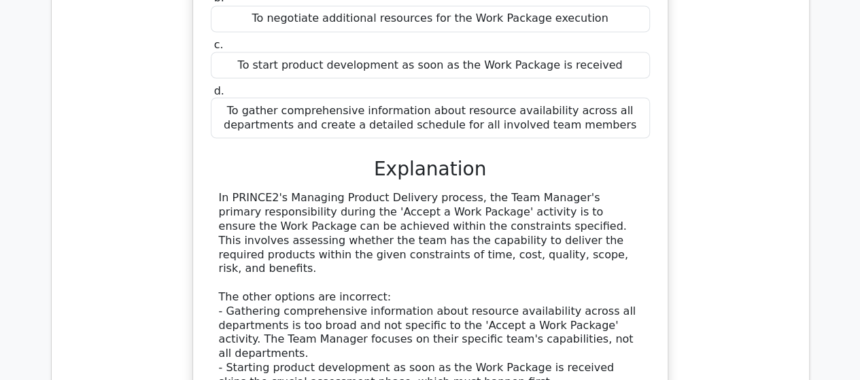
scroll to position [1223, 0]
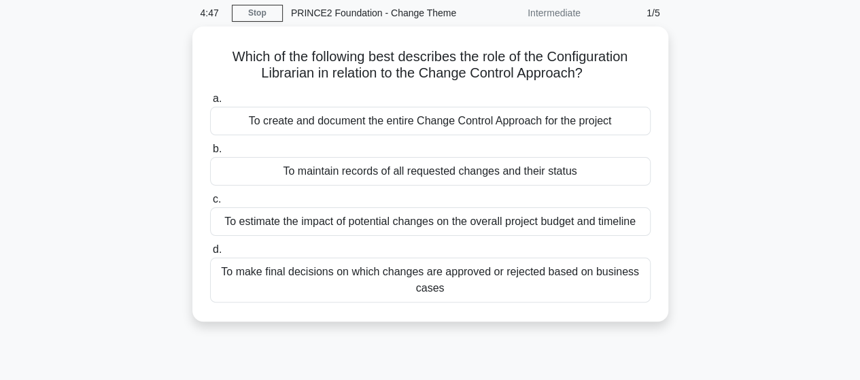
scroll to position [54, 0]
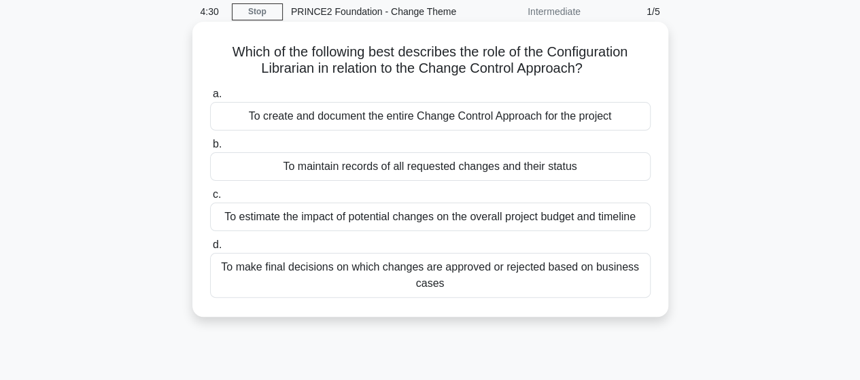
click at [484, 166] on div "To maintain records of all requested changes and their status" at bounding box center [430, 166] width 440 height 29
click at [210, 149] on input "b. To maintain records of all requested changes and their status" at bounding box center [210, 144] width 0 height 9
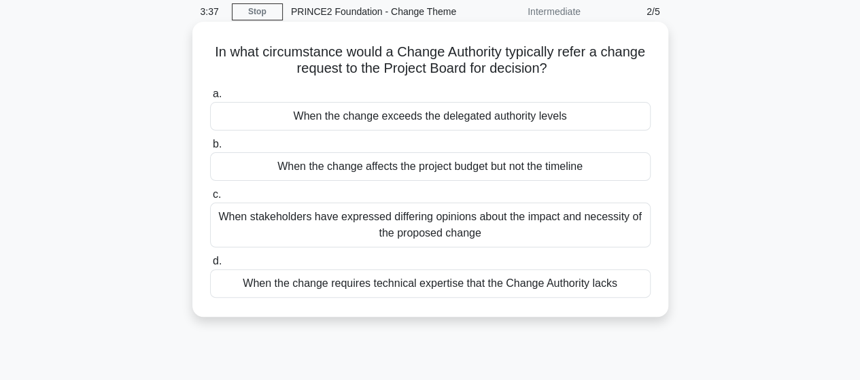
click at [497, 168] on div "When the change affects the project budget but not the timeline" at bounding box center [430, 166] width 440 height 29
click at [210, 149] on input "b. When the change affects the project budget but not the timeline" at bounding box center [210, 144] width 0 height 9
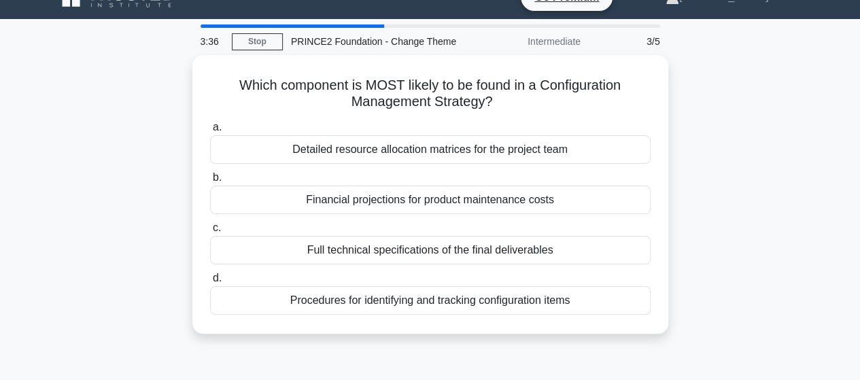
scroll to position [27, 0]
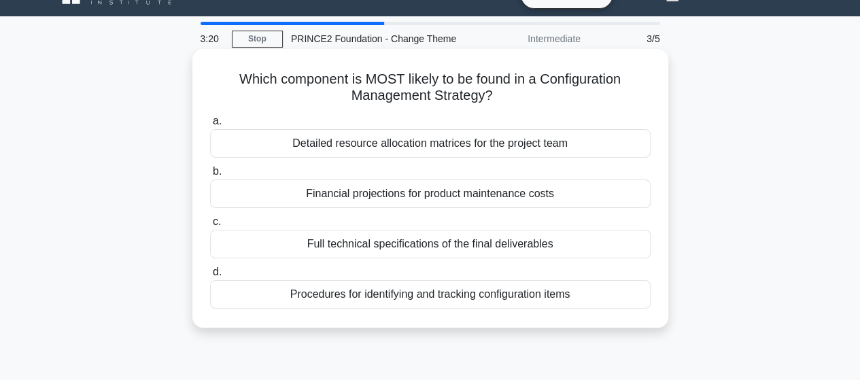
click at [459, 293] on div "Procedures for identifying and tracking configuration items" at bounding box center [430, 294] width 440 height 29
click at [210, 277] on input "d. Procedures for identifying and tracking configuration items" at bounding box center [210, 272] width 0 height 9
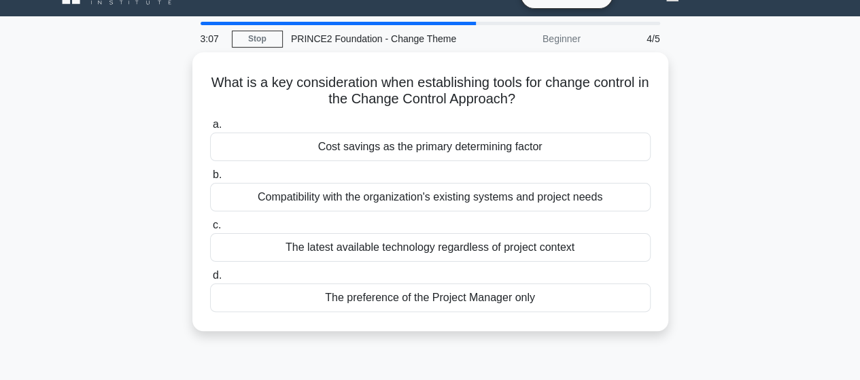
scroll to position [0, 0]
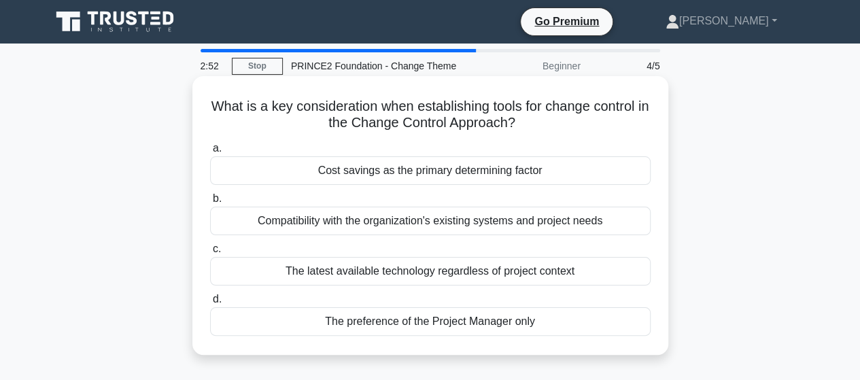
click at [473, 220] on div "Compatibility with the organization's existing systems and project needs" at bounding box center [430, 221] width 440 height 29
click at [210, 203] on input "b. Compatibility with the organization's existing systems and project needs" at bounding box center [210, 198] width 0 height 9
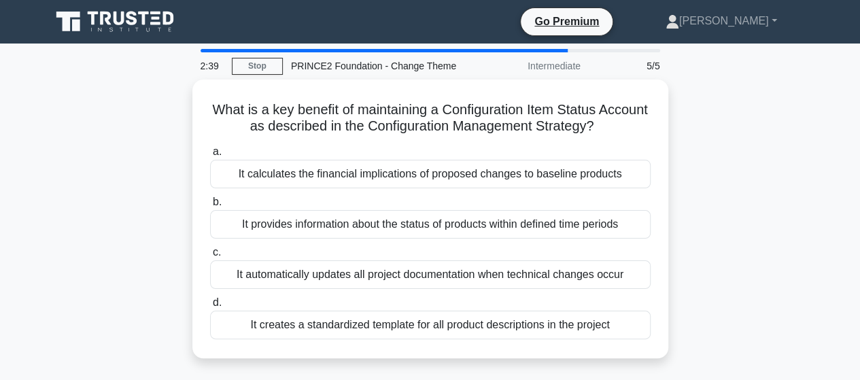
scroll to position [27, 0]
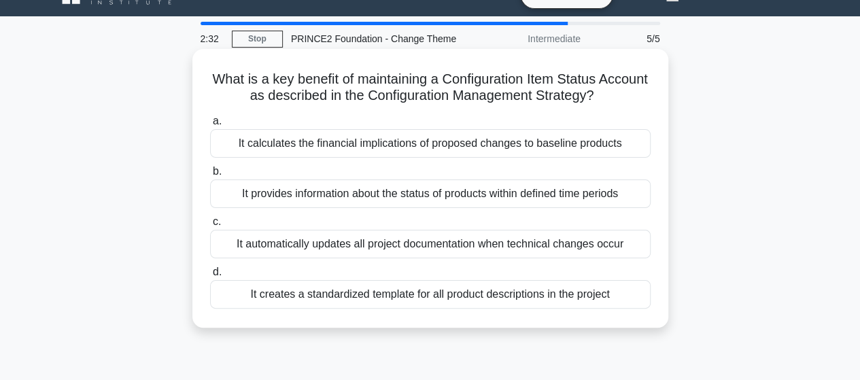
click at [468, 194] on div "It provides information about the status of products within defined time periods" at bounding box center [430, 193] width 440 height 29
click at [210, 176] on input "b. It provides information about the status of products within defined time per…" at bounding box center [210, 171] width 0 height 9
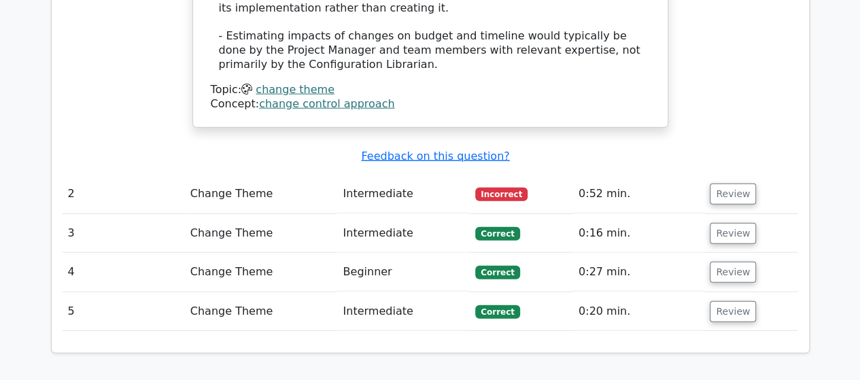
scroll to position [1631, 0]
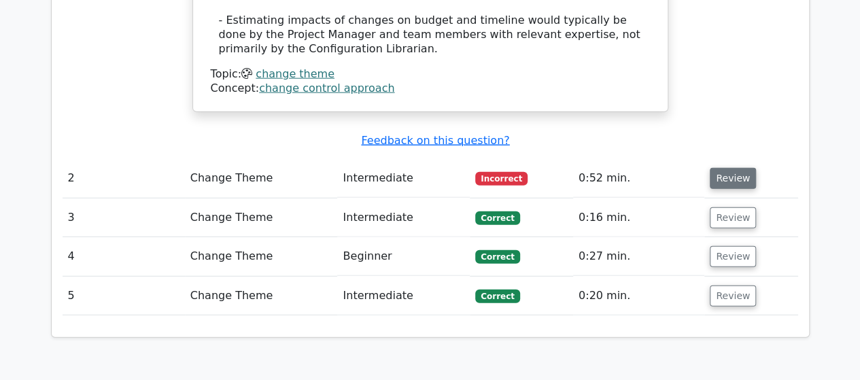
click at [724, 168] on button "Review" at bounding box center [732, 178] width 46 height 21
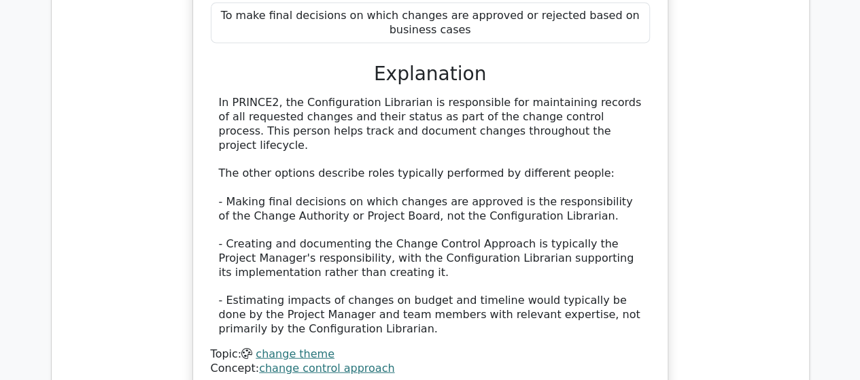
scroll to position [1332, 0]
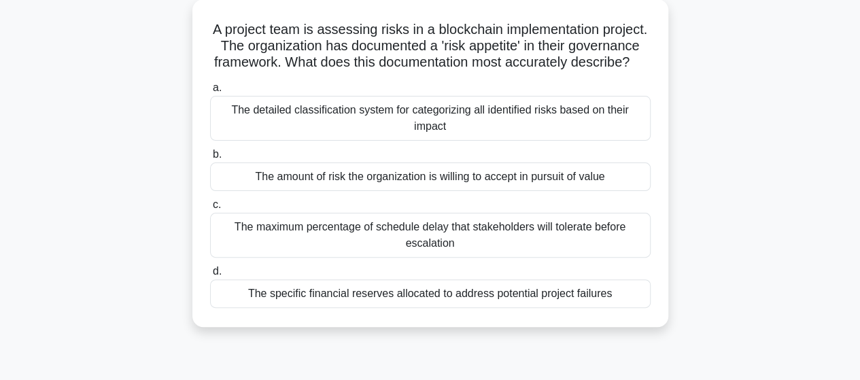
scroll to position [82, 0]
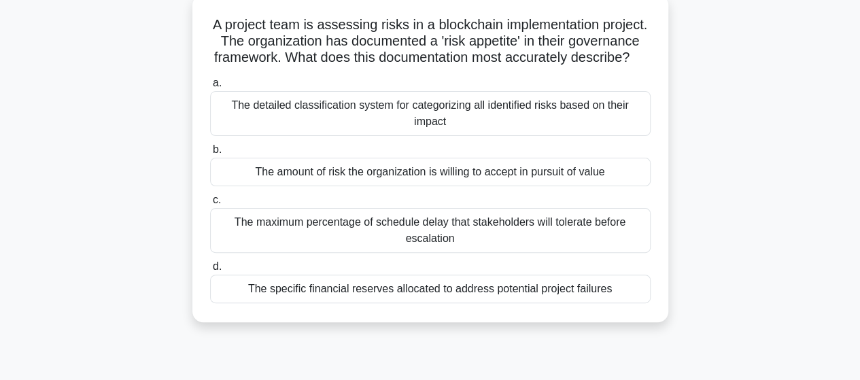
click at [410, 186] on div "The amount of risk the organization is willing to accept in pursuit of value" at bounding box center [430, 172] width 440 height 29
click at [210, 154] on input "b. The amount of risk the organization is willing to accept in pursuit of value" at bounding box center [210, 149] width 0 height 9
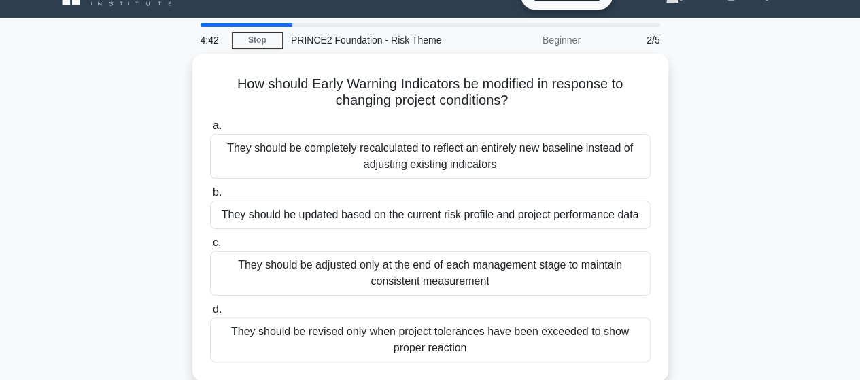
scroll to position [27, 0]
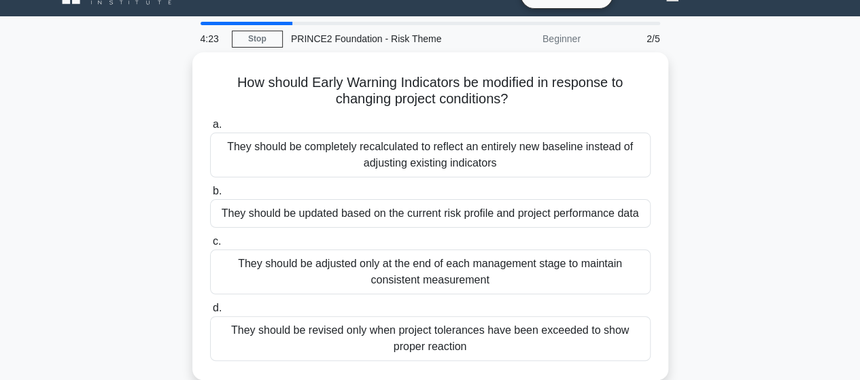
click at [174, 271] on div "How should Early Warning Indicators be modified in response to changing project…" at bounding box center [430, 224] width 775 height 344
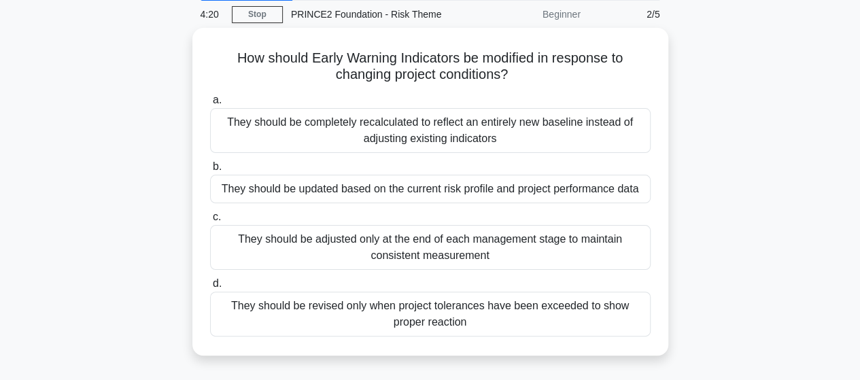
scroll to position [54, 0]
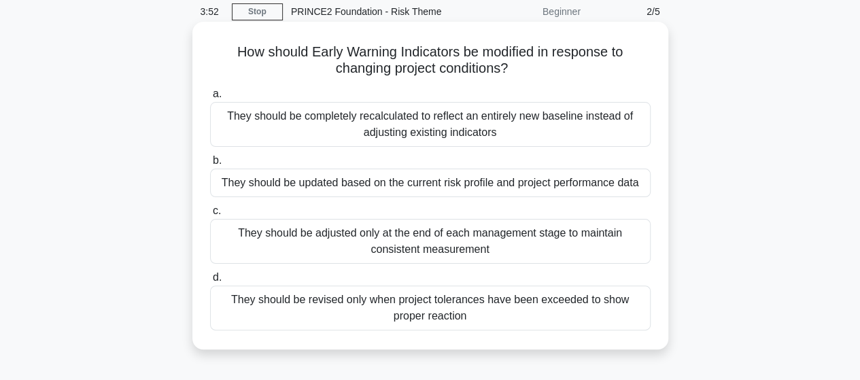
click at [376, 235] on div "They should be adjusted only at the end of each management stage to maintain co…" at bounding box center [430, 241] width 440 height 45
click at [210, 215] on input "c. They should be adjusted only at the end of each management stage to maintain…" at bounding box center [210, 211] width 0 height 9
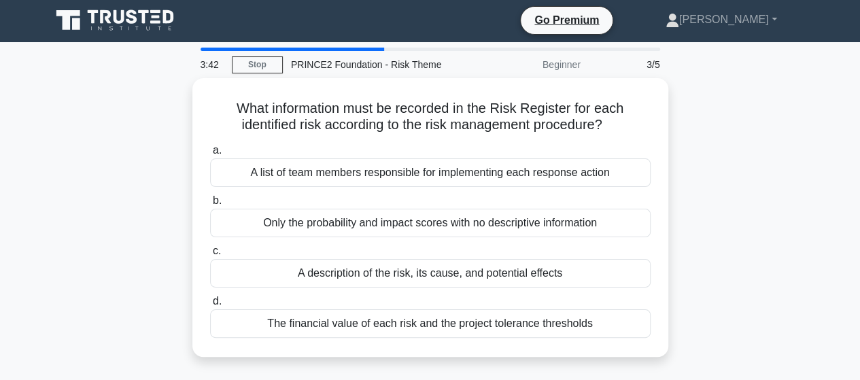
scroll to position [0, 0]
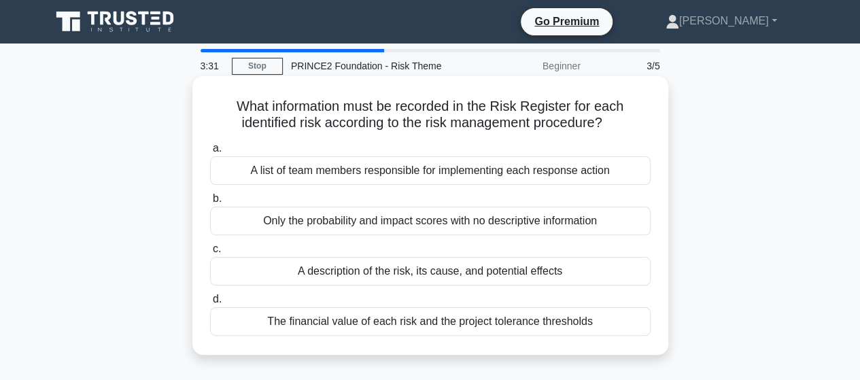
click at [374, 275] on div "A description of the risk, its cause, and potential effects" at bounding box center [430, 271] width 440 height 29
click at [210, 253] on input "c. A description of the risk, its cause, and potential effects" at bounding box center [210, 249] width 0 height 9
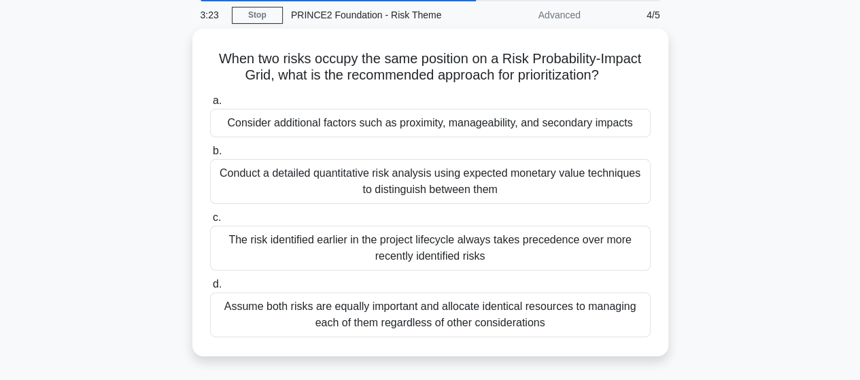
scroll to position [54, 0]
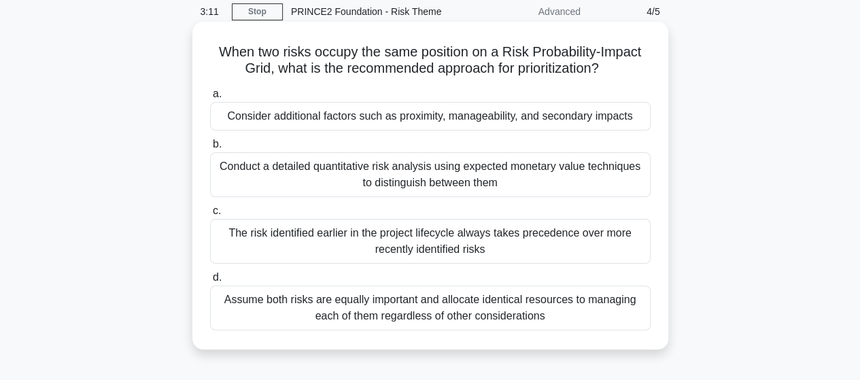
click at [431, 120] on div "Consider additional factors such as proximity, manageability, and secondary imp…" at bounding box center [430, 116] width 440 height 29
click at [210, 99] on input "a. Consider additional factors such as proximity, manageability, and secondary …" at bounding box center [210, 94] width 0 height 9
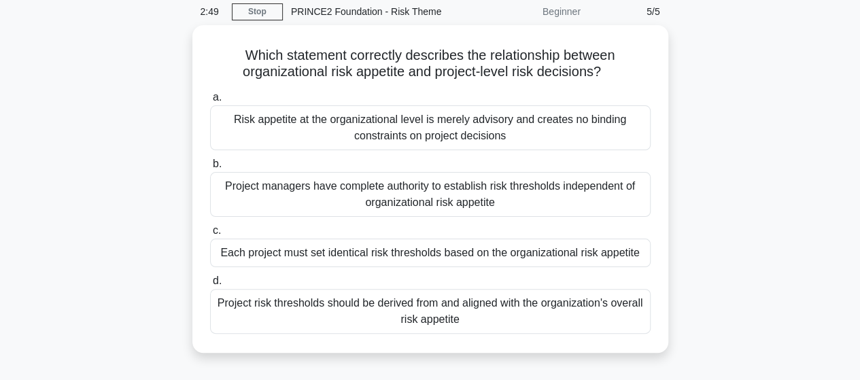
scroll to position [82, 0]
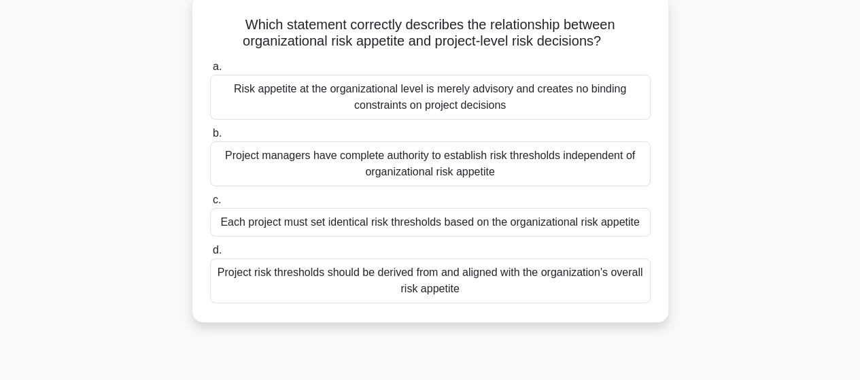
click at [376, 279] on div "Project risk thresholds should be derived from and aligned with the organizatio…" at bounding box center [430, 280] width 440 height 45
click at [210, 255] on input "d. Project risk thresholds should be derived from and aligned with the organiza…" at bounding box center [210, 250] width 0 height 9
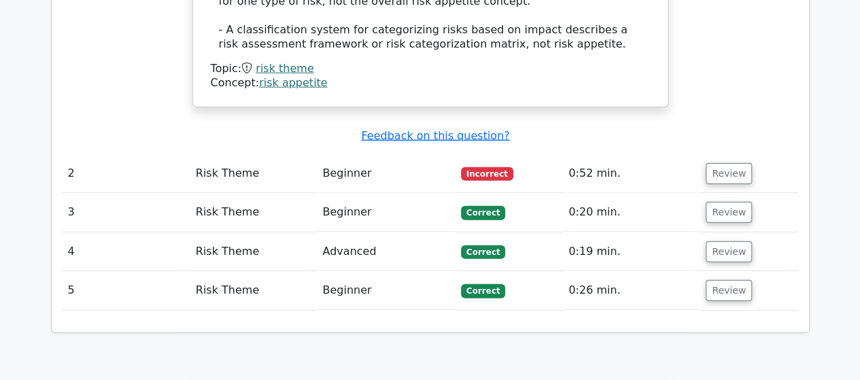
scroll to position [1685, 0]
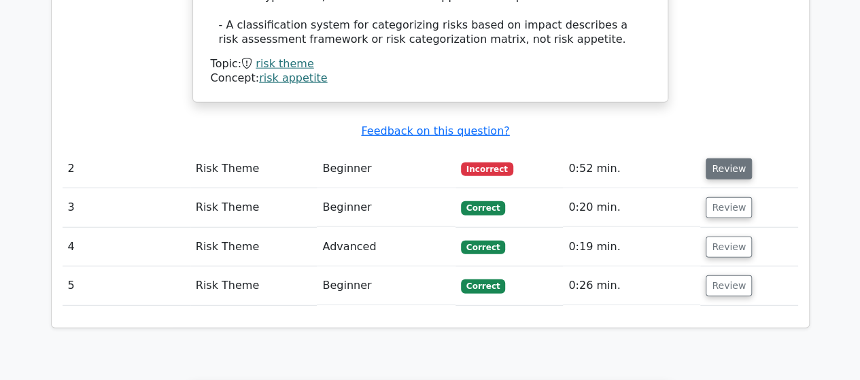
click at [731, 158] on button "Review" at bounding box center [728, 168] width 46 height 21
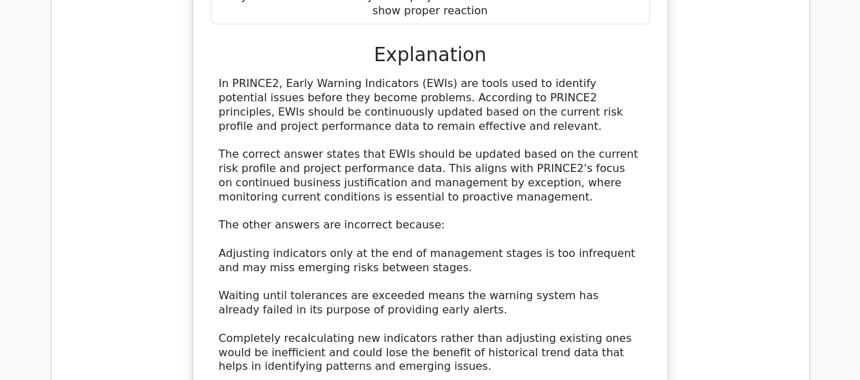
scroll to position [2175, 0]
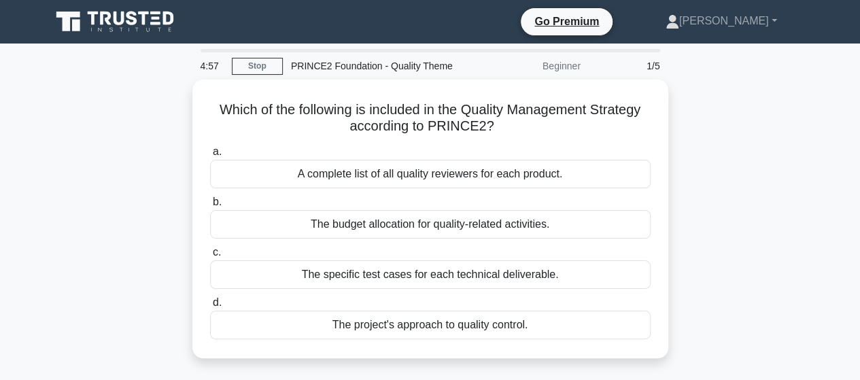
scroll to position [27, 0]
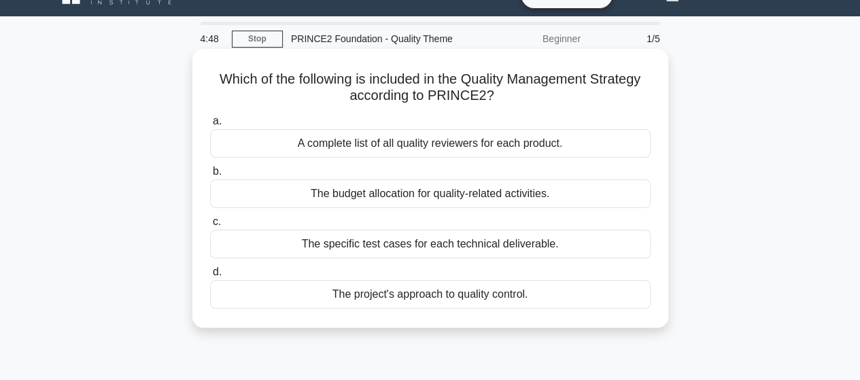
click at [389, 292] on div "The project's approach to quality control." at bounding box center [430, 294] width 440 height 29
click at [210, 277] on input "d. The project's approach to quality control." at bounding box center [210, 272] width 0 height 9
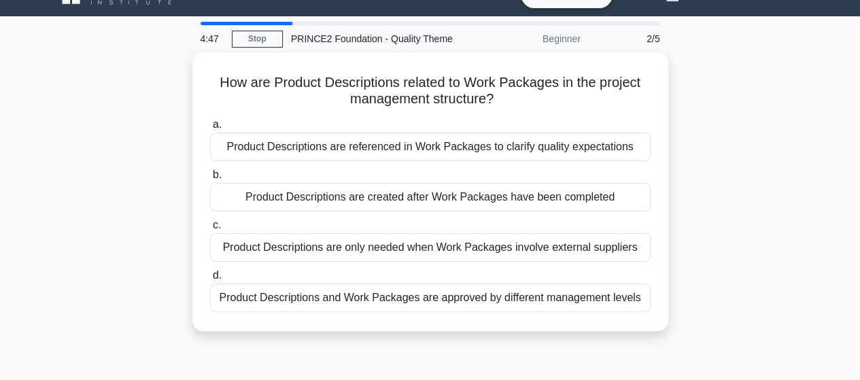
scroll to position [0, 0]
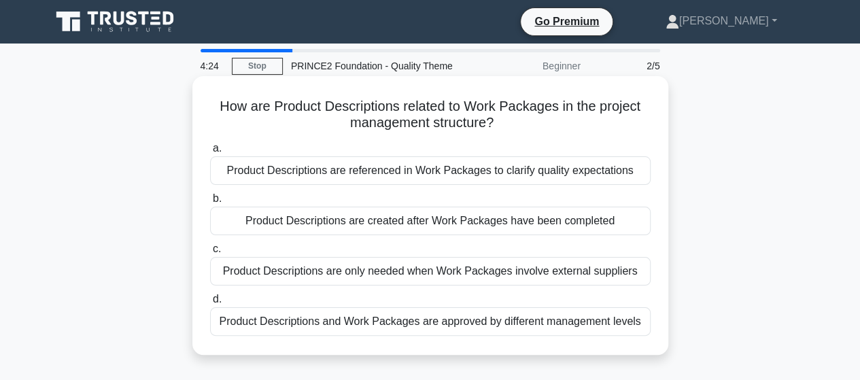
click at [427, 161] on div "Product Descriptions are referenced in Work Packages to clarify quality expecta…" at bounding box center [430, 170] width 440 height 29
click at [210, 153] on input "a. Product Descriptions are referenced in Work Packages to clarify quality expe…" at bounding box center [210, 148] width 0 height 9
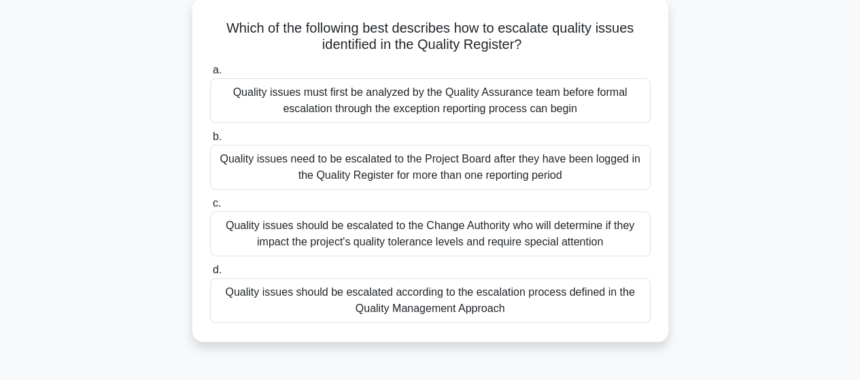
scroll to position [109, 0]
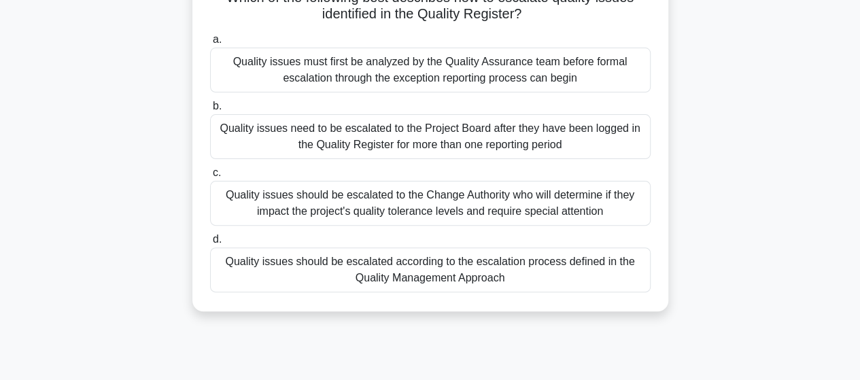
click at [402, 274] on div "Quality issues should be escalated according to the escalation process defined …" at bounding box center [430, 269] width 440 height 45
click at [210, 244] on input "d. Quality issues should be escalated according to the escalation process defin…" at bounding box center [210, 239] width 0 height 9
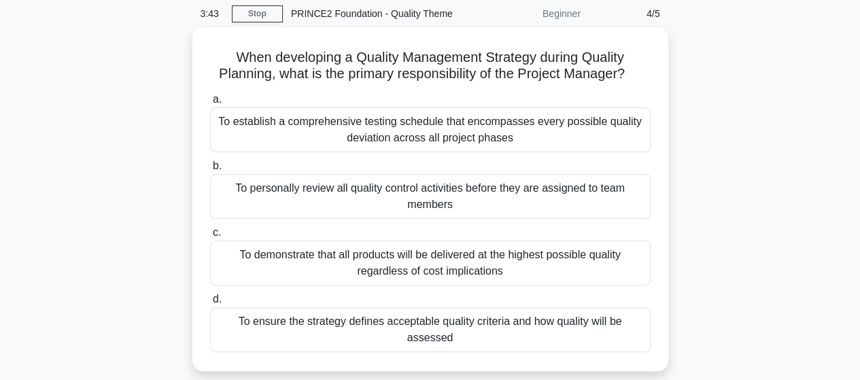
scroll to position [54, 0]
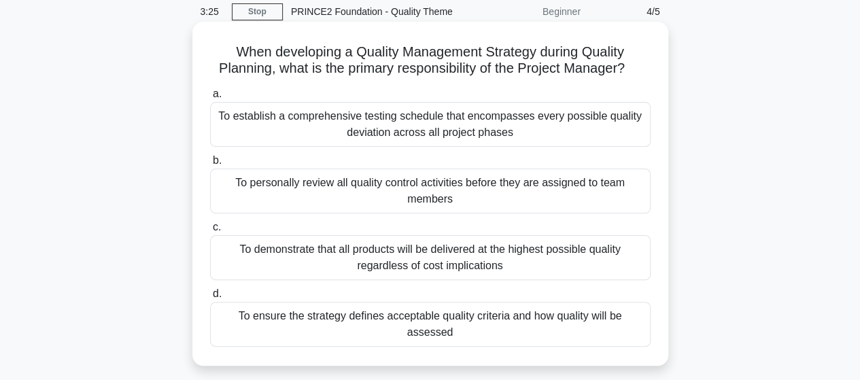
click at [408, 316] on div "To ensure the strategy defines acceptable quality criteria and how quality will…" at bounding box center [430, 324] width 440 height 45
click at [210, 298] on input "d. To ensure the strategy defines acceptable quality criteria and how quality w…" at bounding box center [210, 294] width 0 height 9
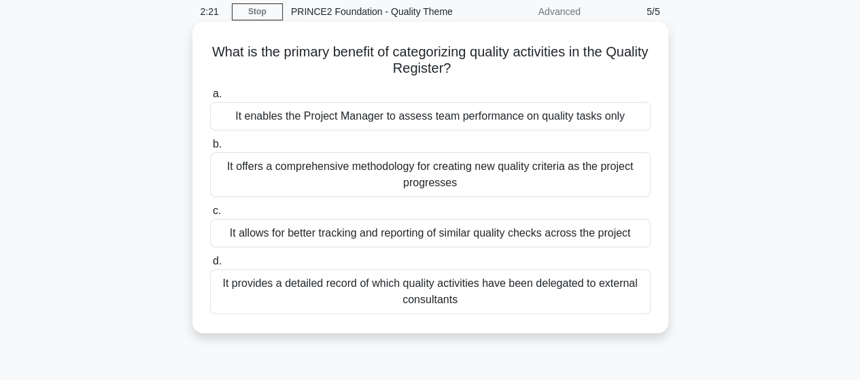
click at [374, 241] on div "It allows for better tracking and reporting of similar quality checks across th…" at bounding box center [430, 233] width 440 height 29
click at [210, 215] on input "c. It allows for better tracking and reporting of similar quality checks across…" at bounding box center [210, 211] width 0 height 9
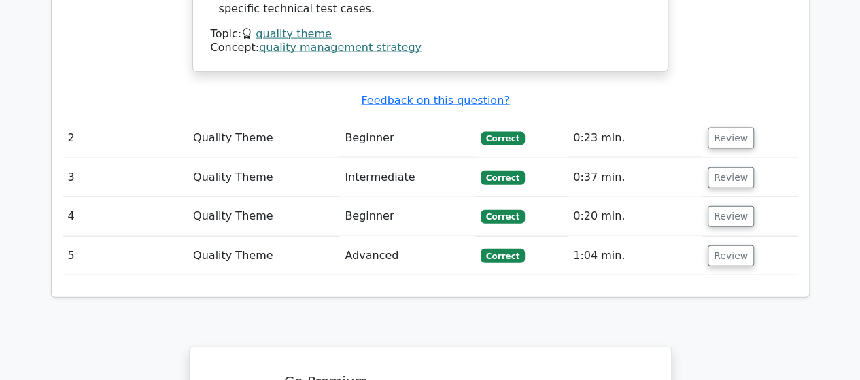
scroll to position [1495, 0]
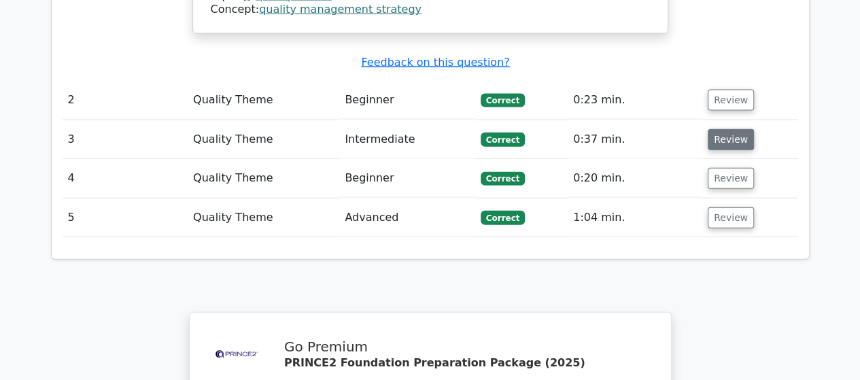
click at [724, 129] on button "Review" at bounding box center [730, 139] width 46 height 21
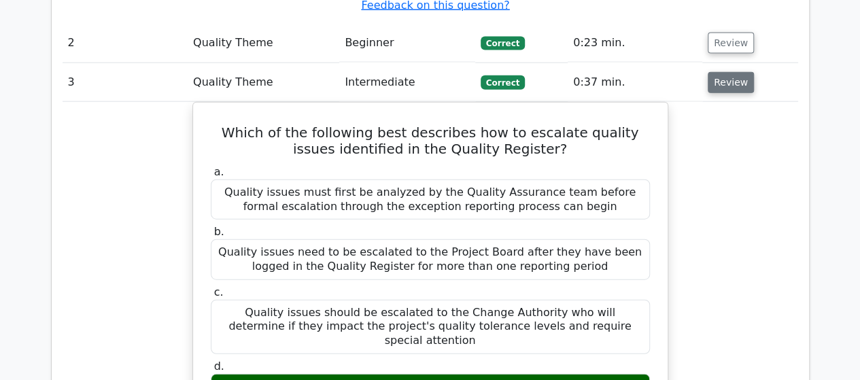
scroll to position [1549, 0]
